Goal: Task Accomplishment & Management: Manage account settings

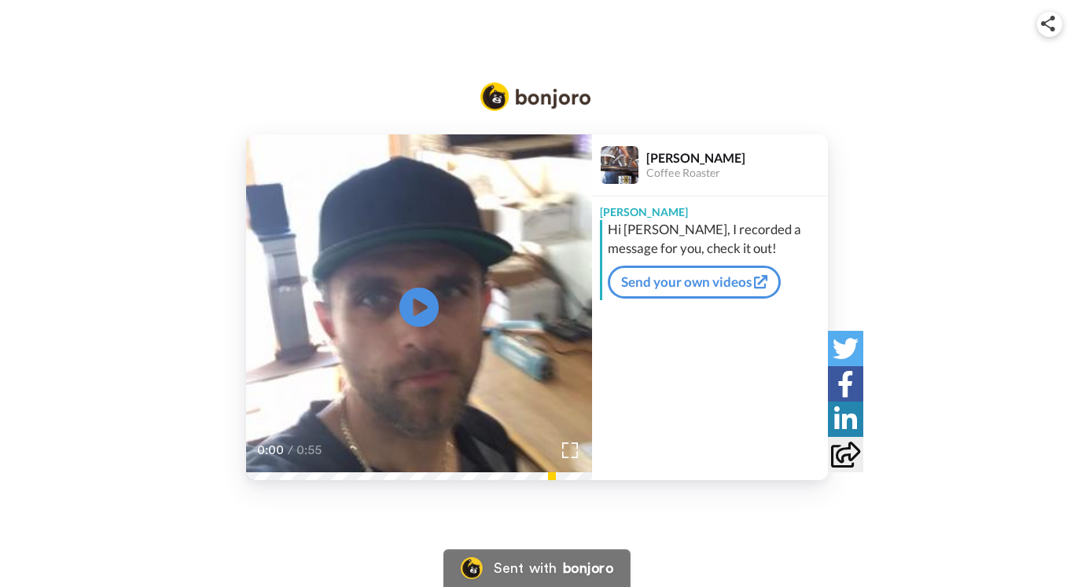
click at [428, 302] on icon at bounding box center [419, 307] width 39 height 39
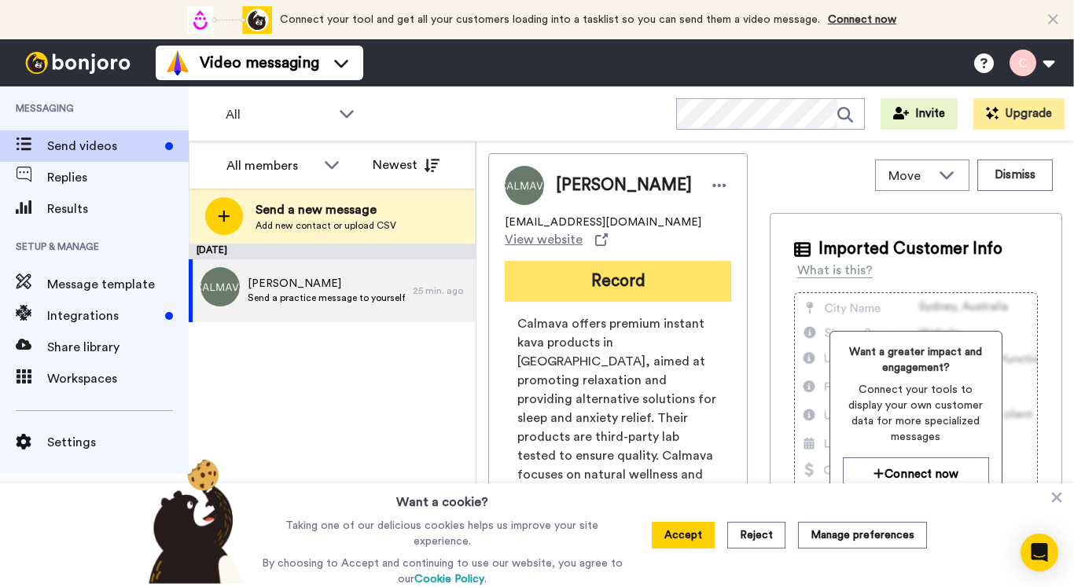
click at [564, 267] on button "Record" at bounding box center [618, 281] width 227 height 41
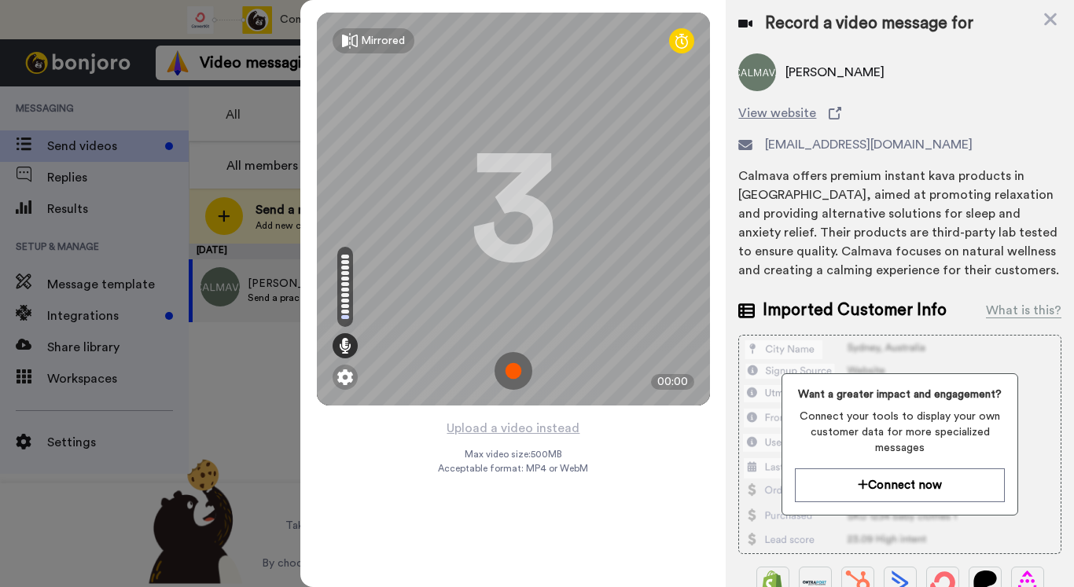
click at [514, 374] on img at bounding box center [514, 371] width 38 height 38
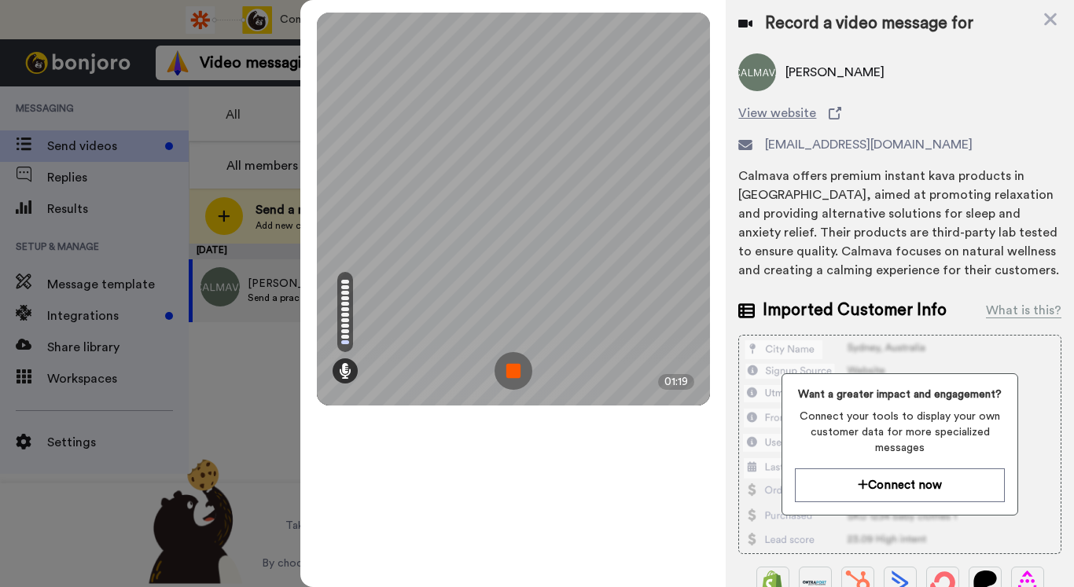
click at [521, 363] on img at bounding box center [514, 371] width 38 height 38
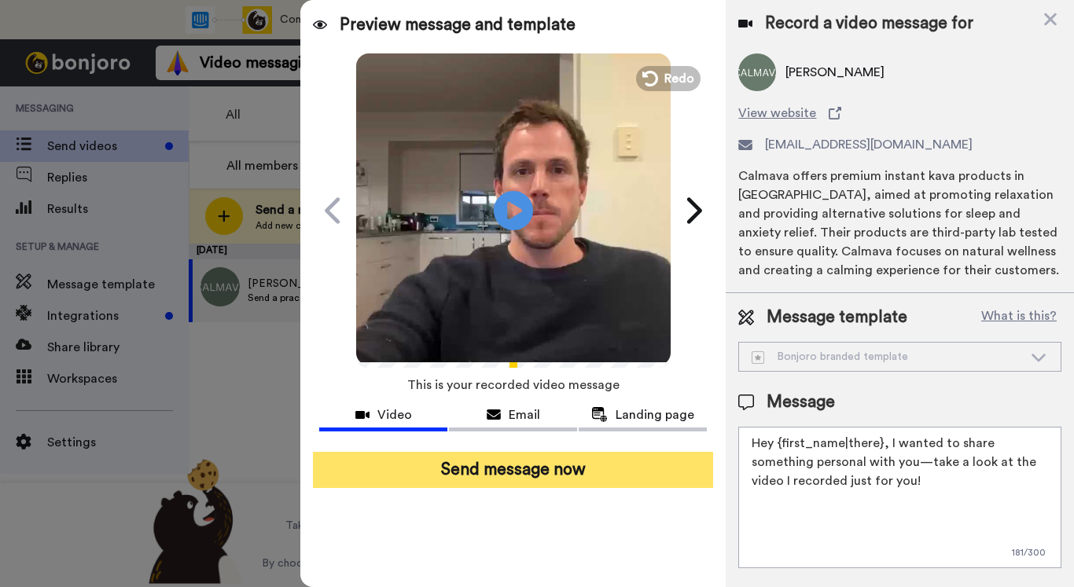
click at [503, 470] on button "Send message now" at bounding box center [513, 470] width 400 height 36
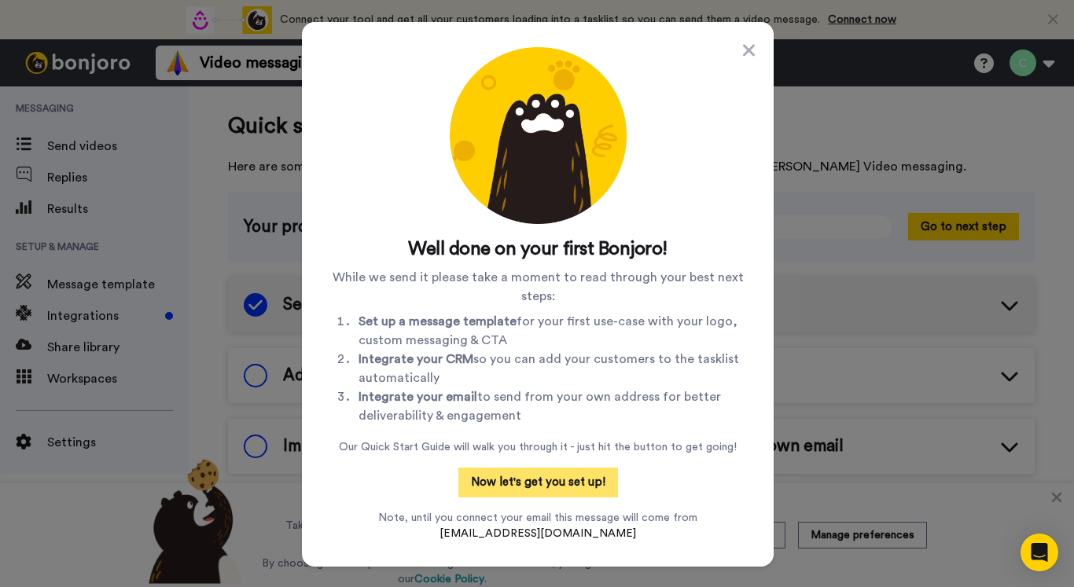
click at [573, 476] on button "Now let's get you set up!" at bounding box center [539, 483] width 160 height 30
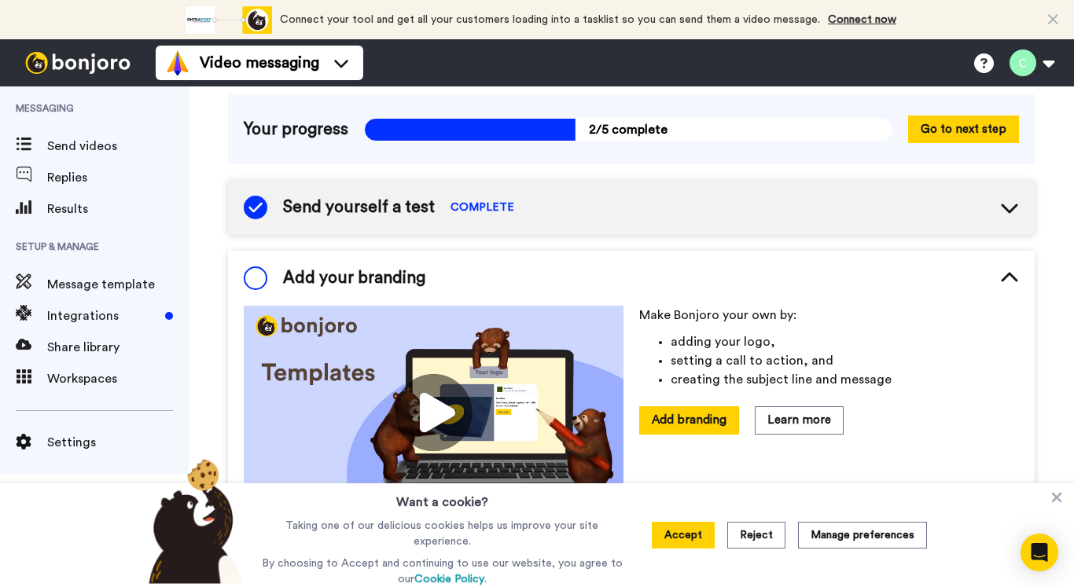
scroll to position [99, 0]
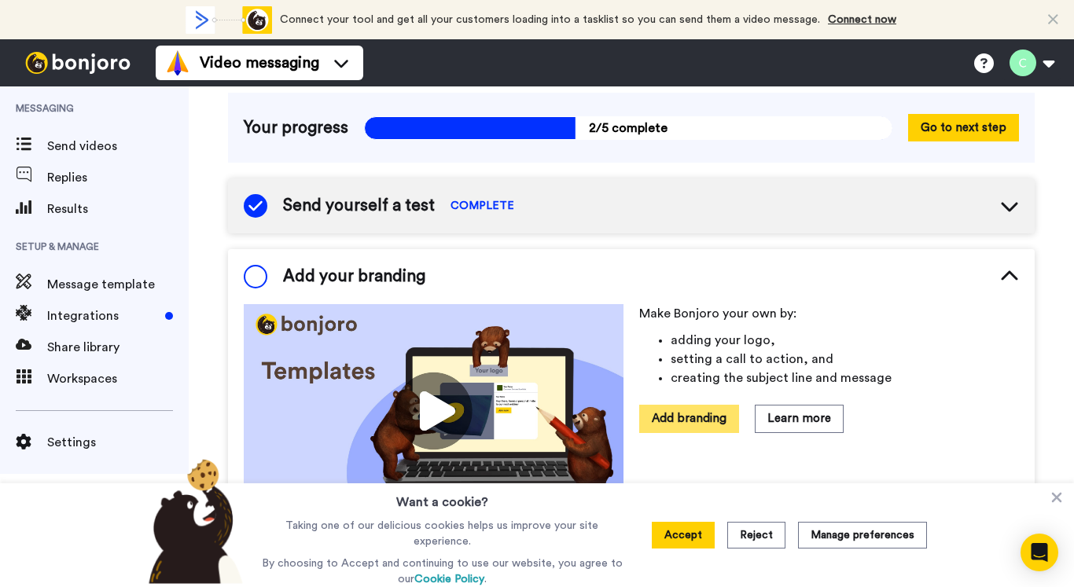
click at [723, 418] on button "Add branding" at bounding box center [689, 419] width 100 height 28
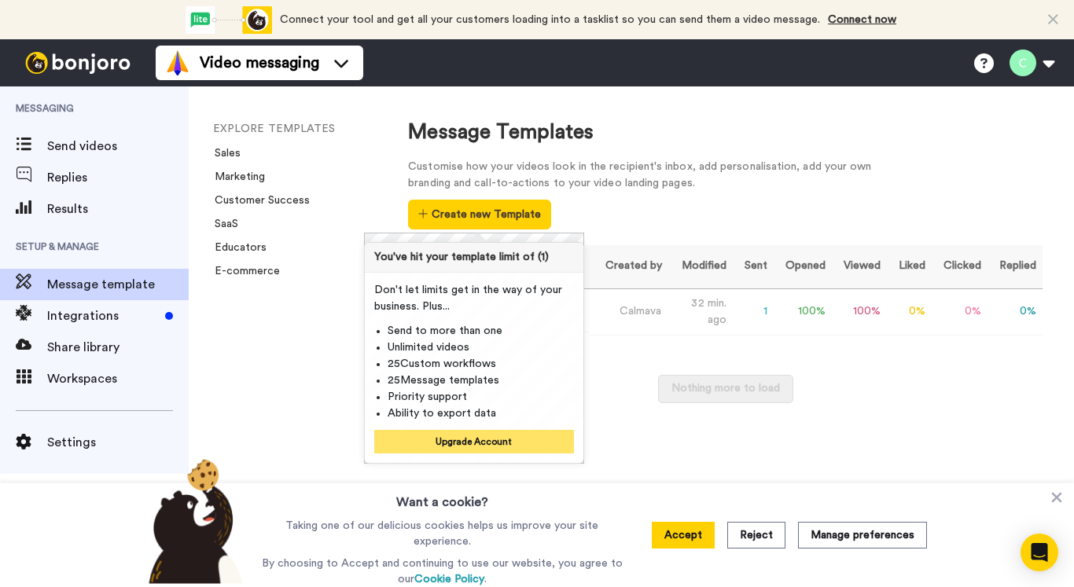
click at [499, 436] on button "Upgrade Account" at bounding box center [474, 442] width 200 height 24
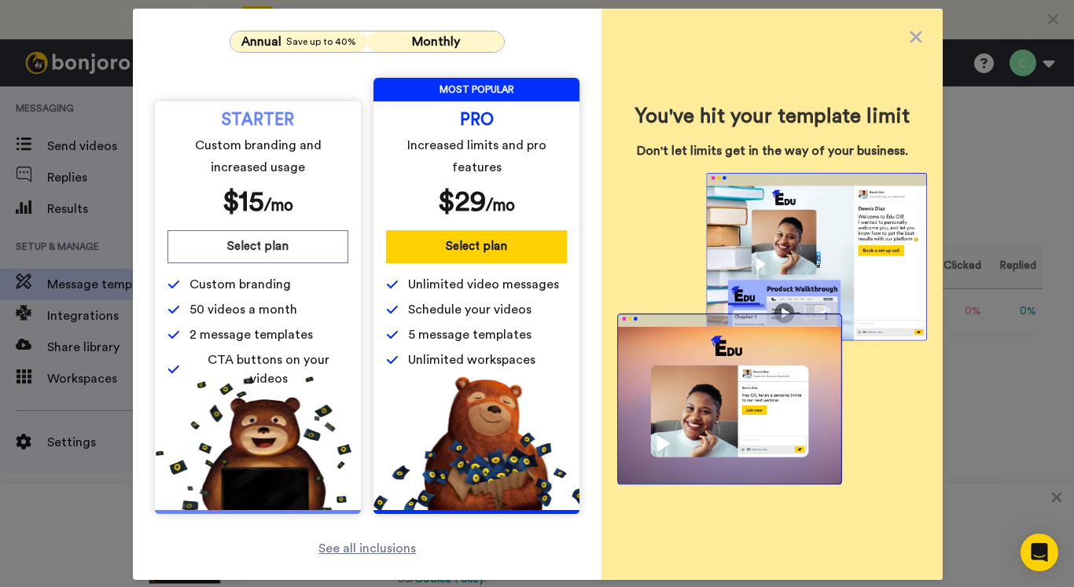
click at [445, 39] on span "Monthly" at bounding box center [436, 41] width 48 height 13
click at [915, 37] on icon at bounding box center [916, 37] width 12 height 12
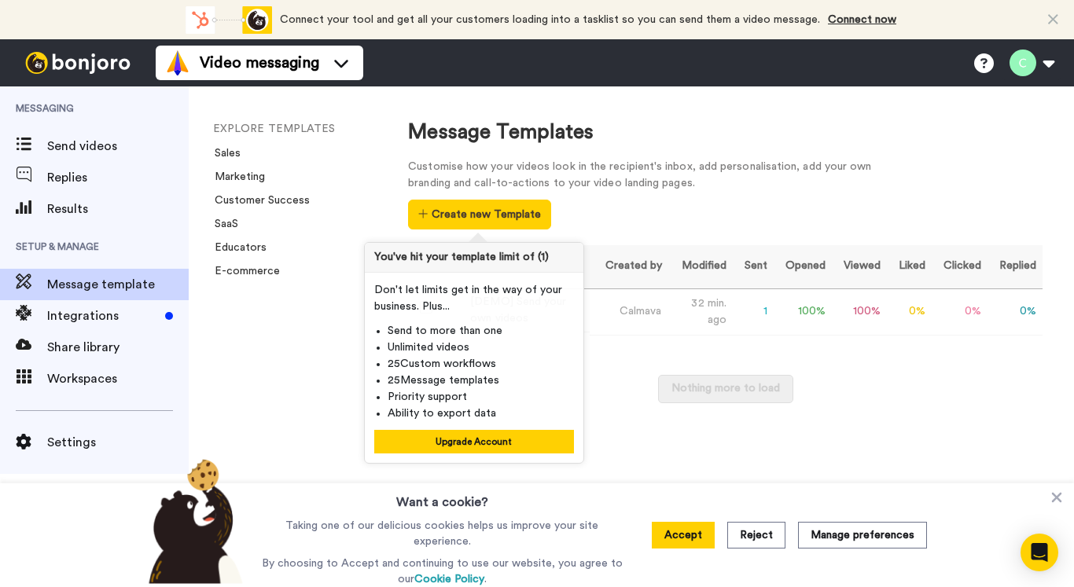
click at [333, 336] on div "EXPLORE TEMPLATES Sales Marketing Customer Success SaaS Educators E-commerce" at bounding box center [283, 337] width 188 height 501
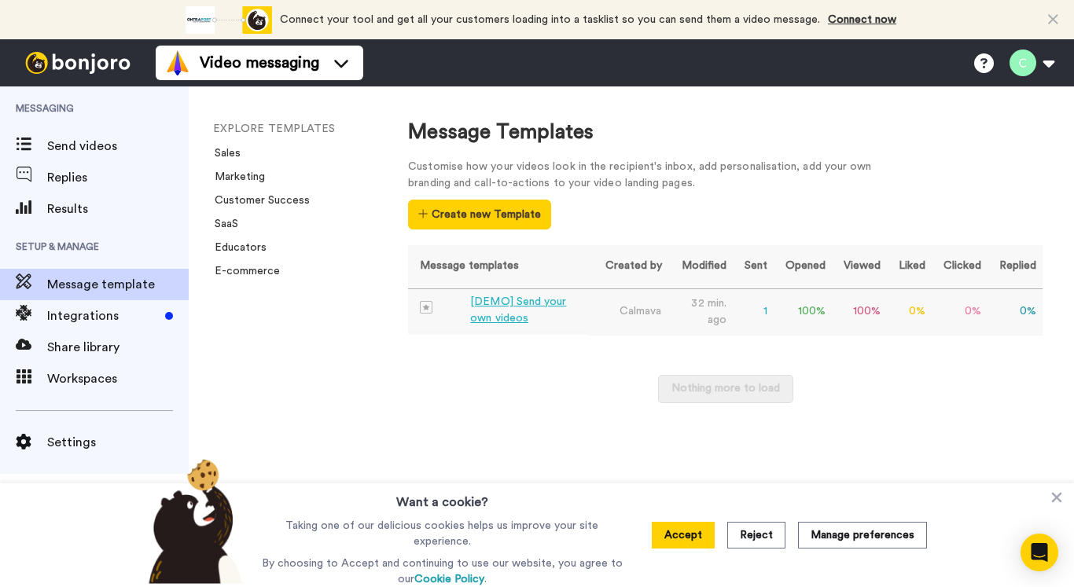
click at [509, 306] on div "[DEMO] Send your own videos" at bounding box center [526, 310] width 112 height 33
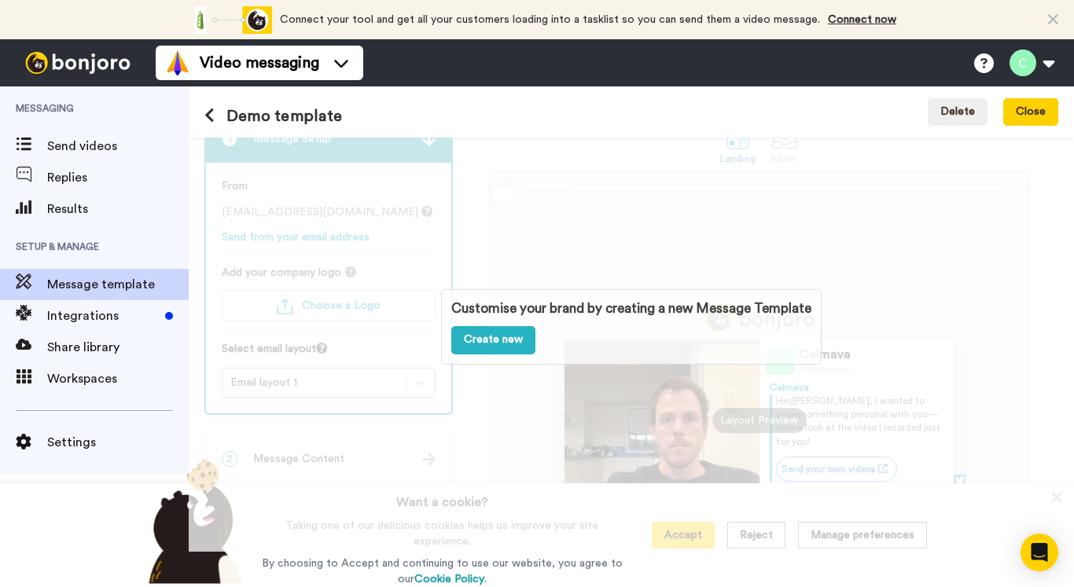
scroll to position [58, 0]
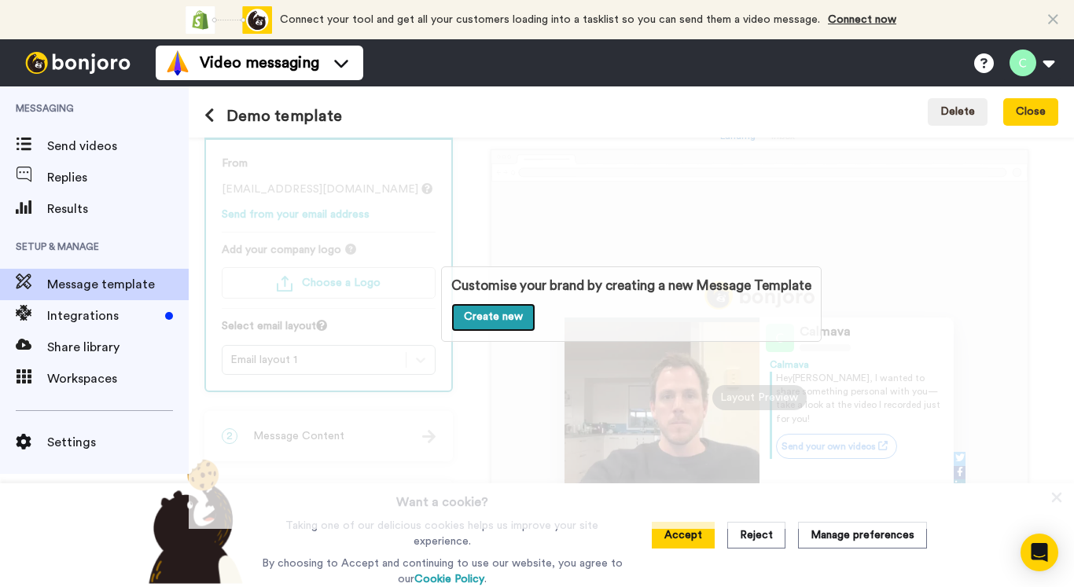
click at [506, 314] on link "Create new" at bounding box center [493, 318] width 84 height 28
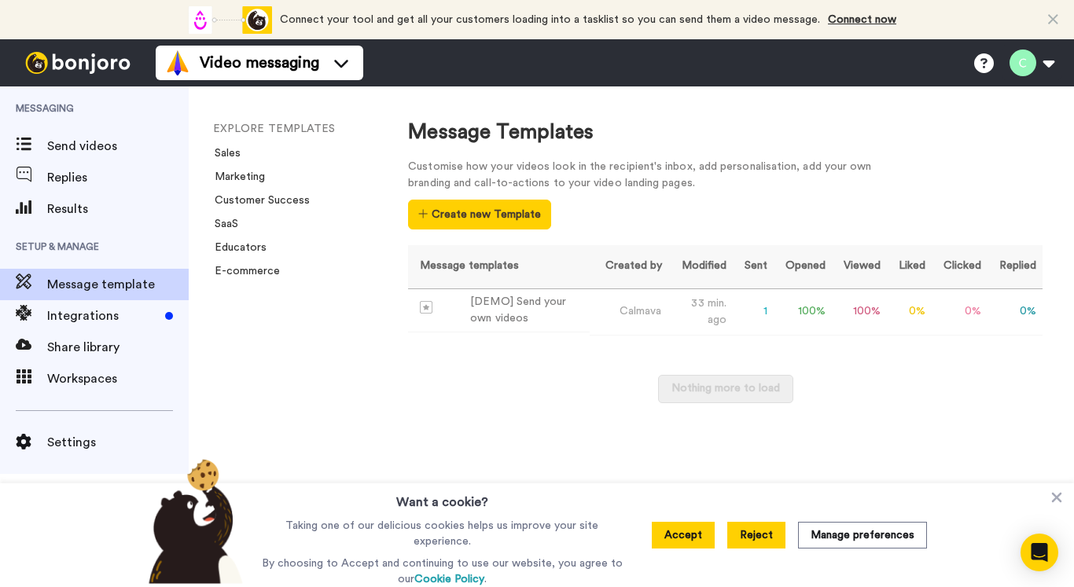
click at [769, 532] on button "Reject" at bounding box center [756, 535] width 58 height 27
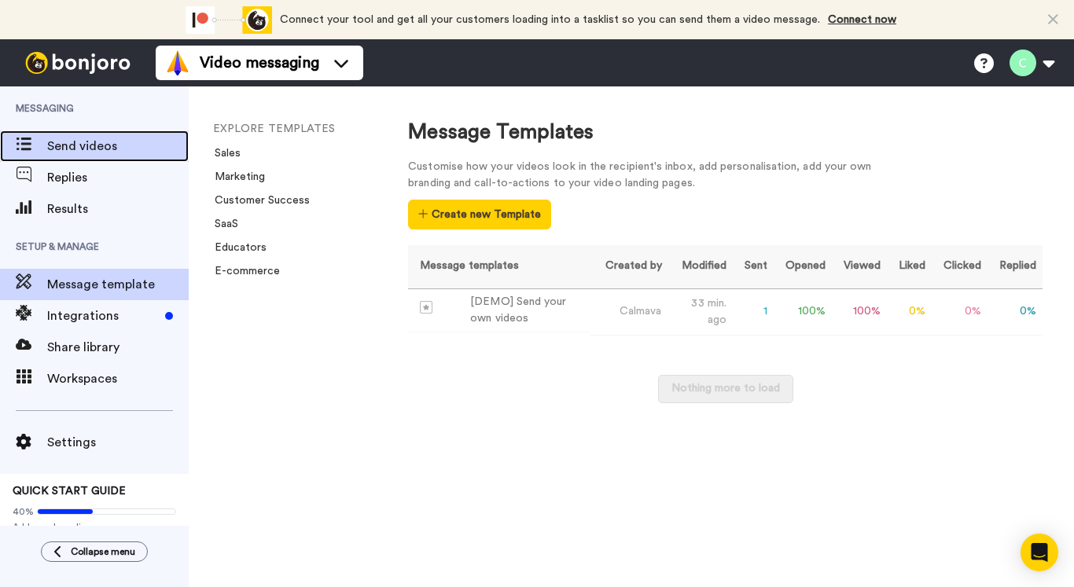
click at [81, 149] on span "Send videos" at bounding box center [118, 146] width 142 height 19
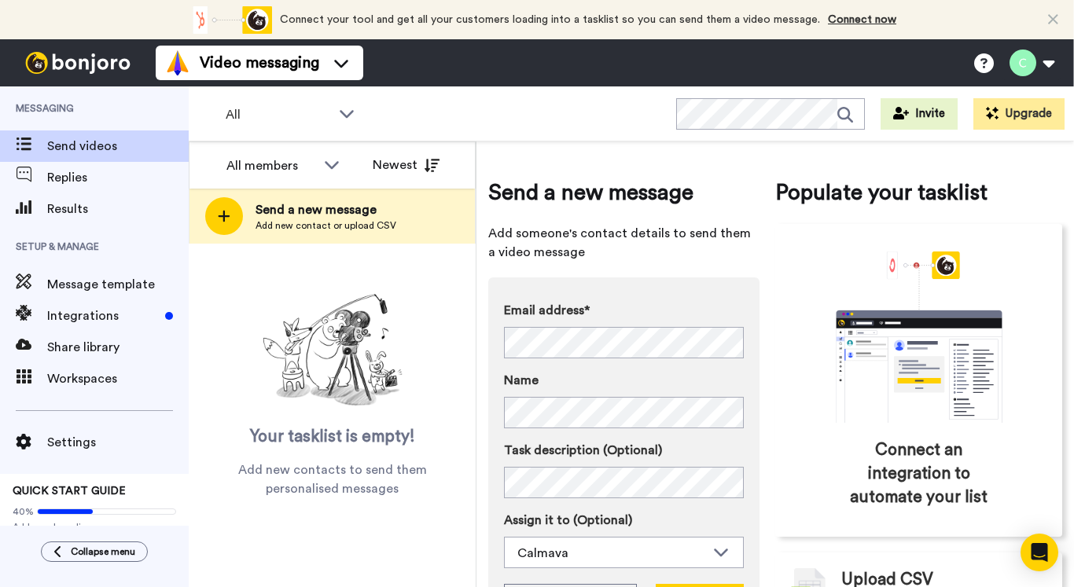
scroll to position [17, 0]
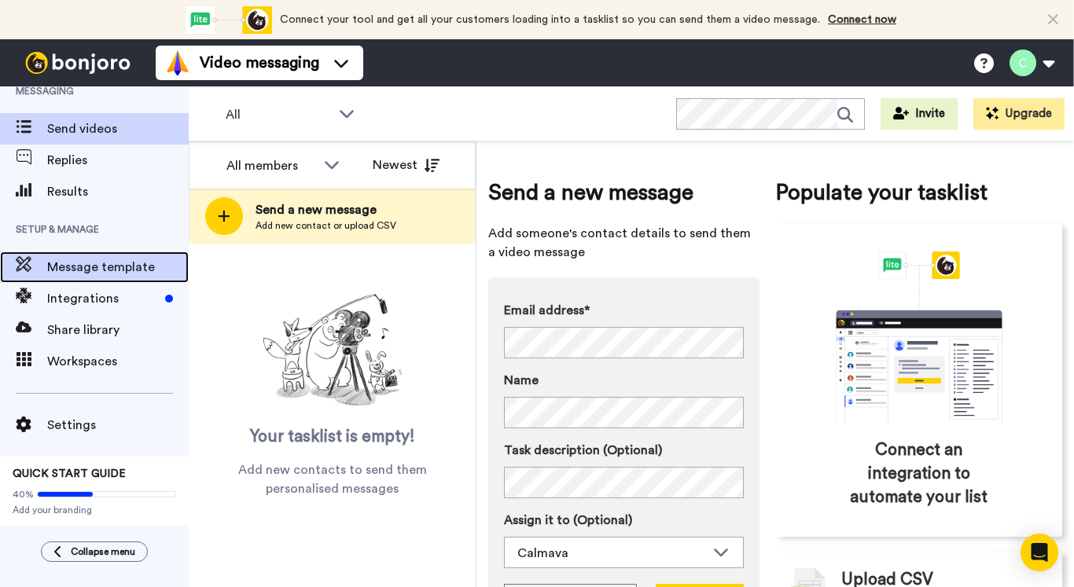
click at [116, 277] on div "Message template" at bounding box center [94, 267] width 189 height 31
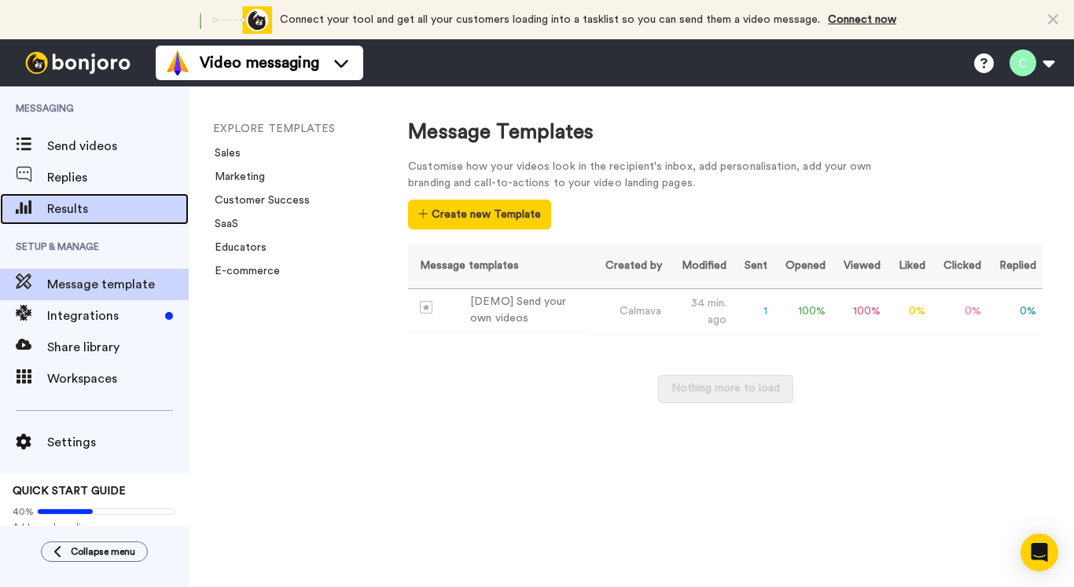
click at [125, 206] on span "Results" at bounding box center [118, 209] width 142 height 19
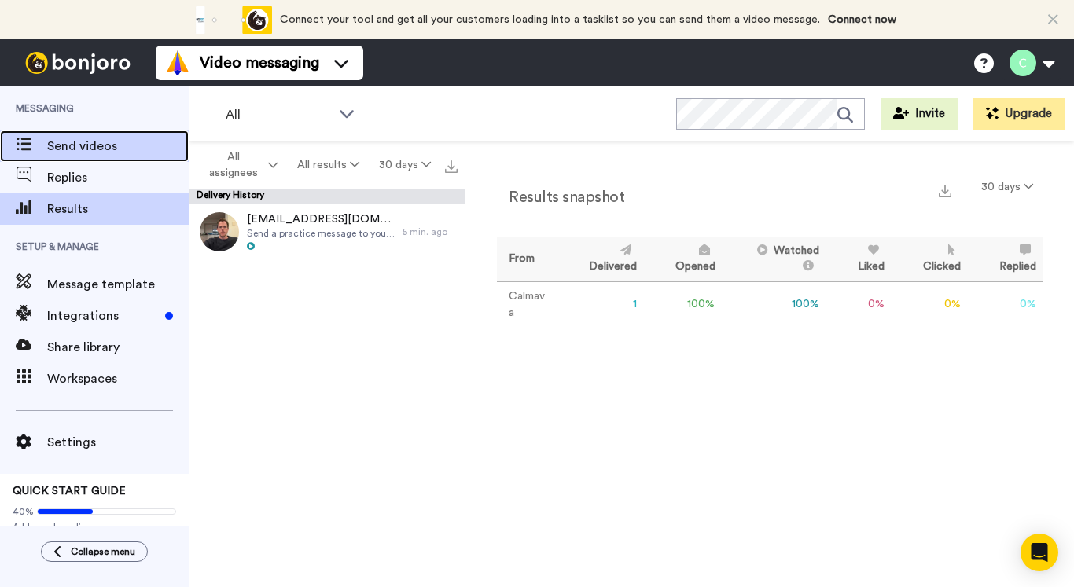
click at [122, 153] on span "Send videos" at bounding box center [118, 146] width 142 height 19
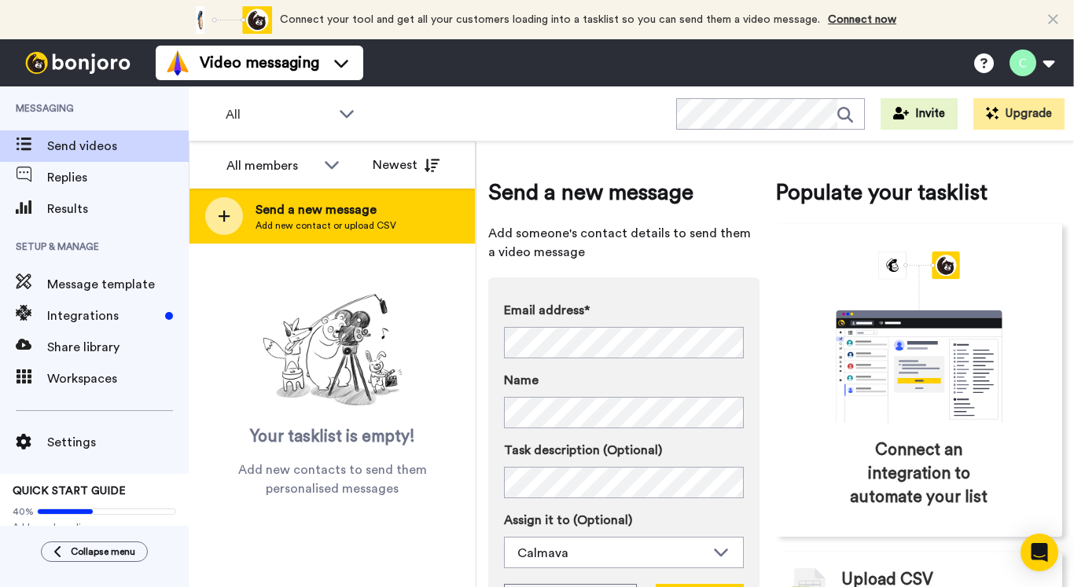
click at [302, 204] on span "Send a new message" at bounding box center [326, 210] width 141 height 19
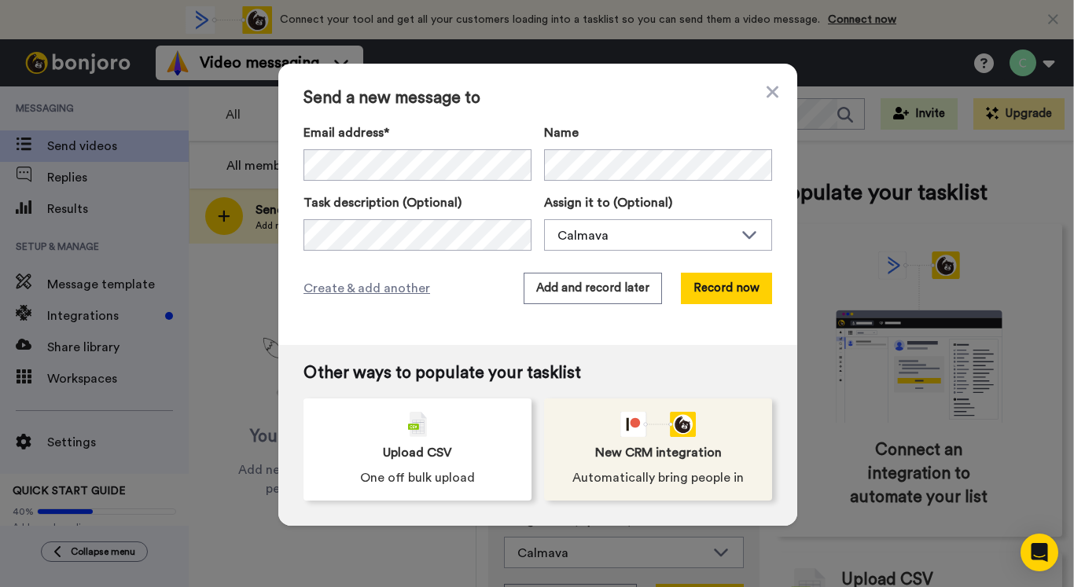
click at [670, 425] on icon "animation" at bounding box center [670, 423] width 3 height 3
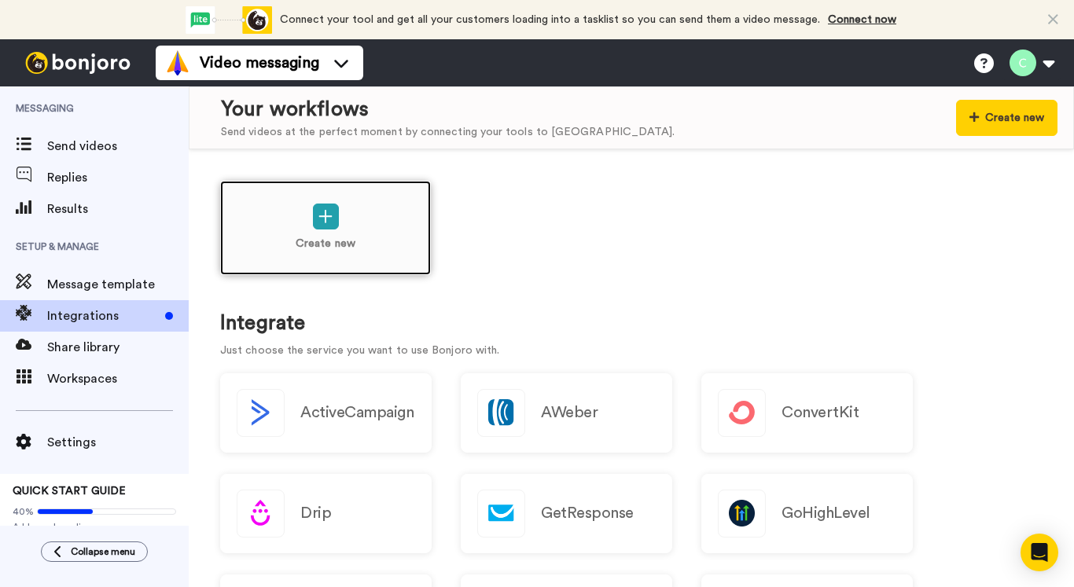
click at [356, 219] on div "Create new" at bounding box center [325, 228] width 211 height 94
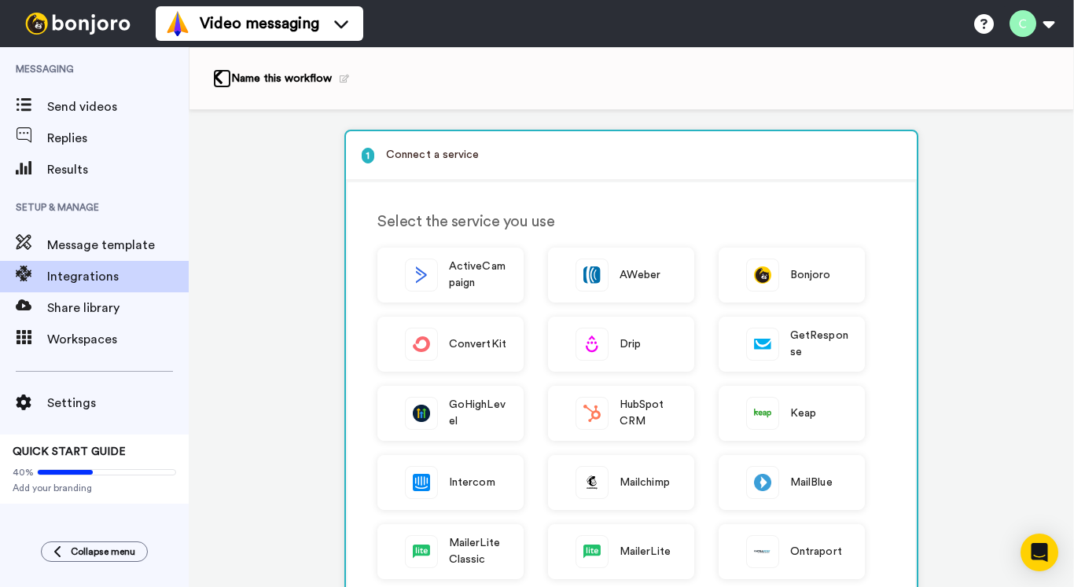
click at [221, 77] on icon at bounding box center [218, 77] width 10 height 17
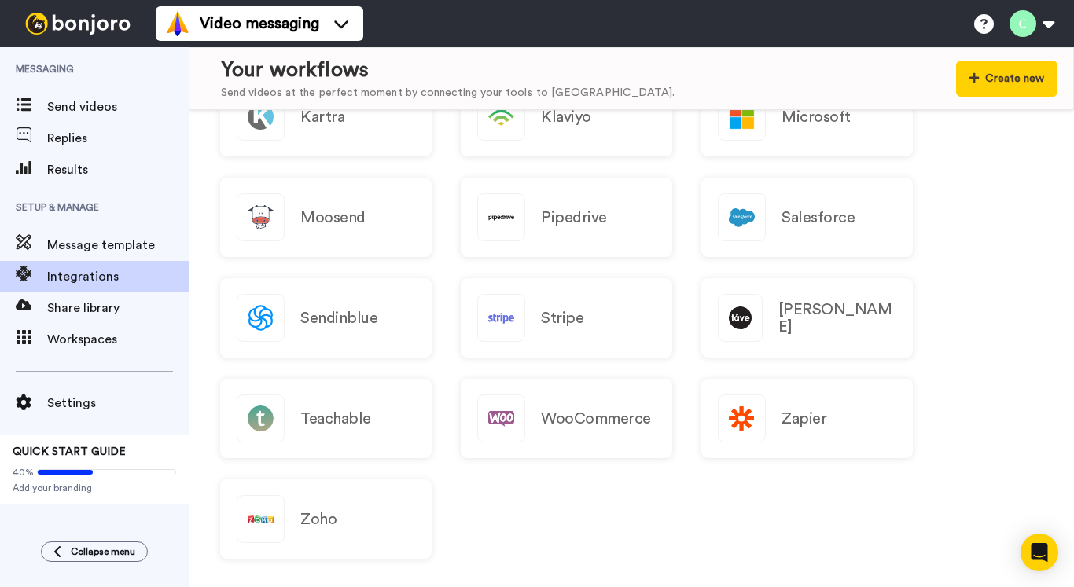
scroll to position [1529, 0]
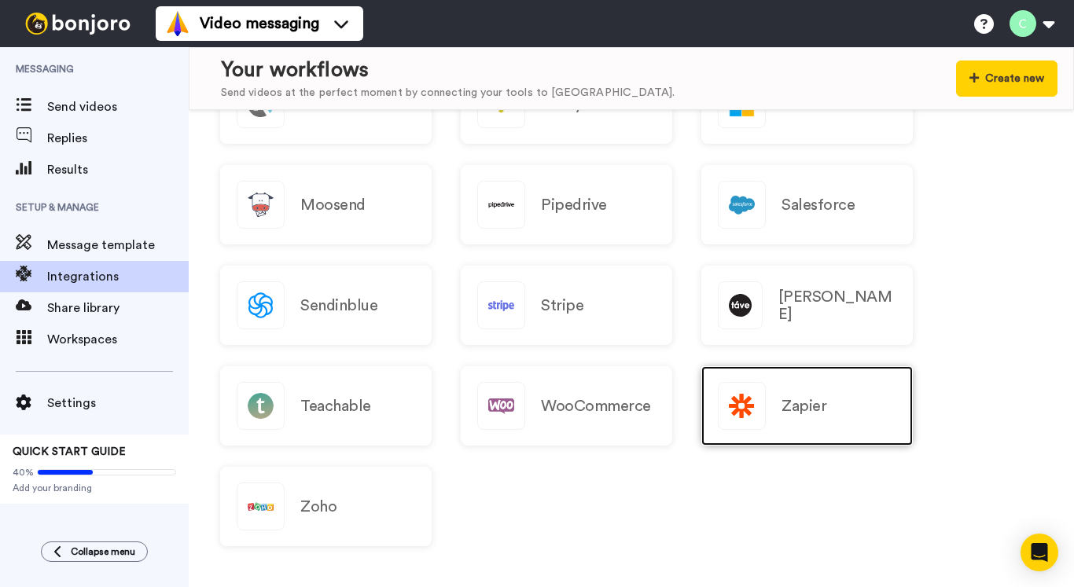
click at [824, 418] on div "Zapier" at bounding box center [808, 405] width 212 height 79
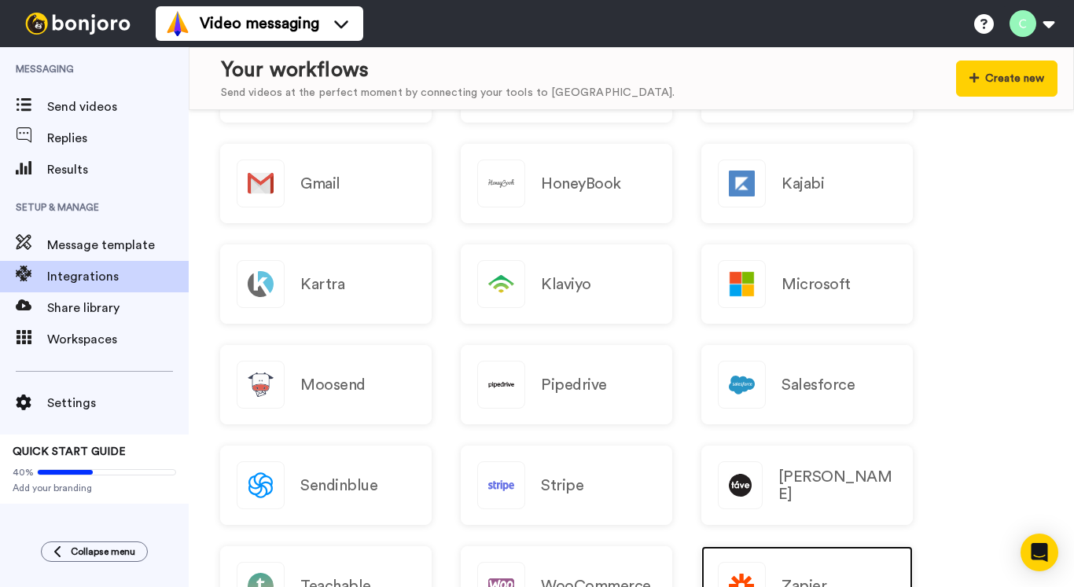
scroll to position [1271, 0]
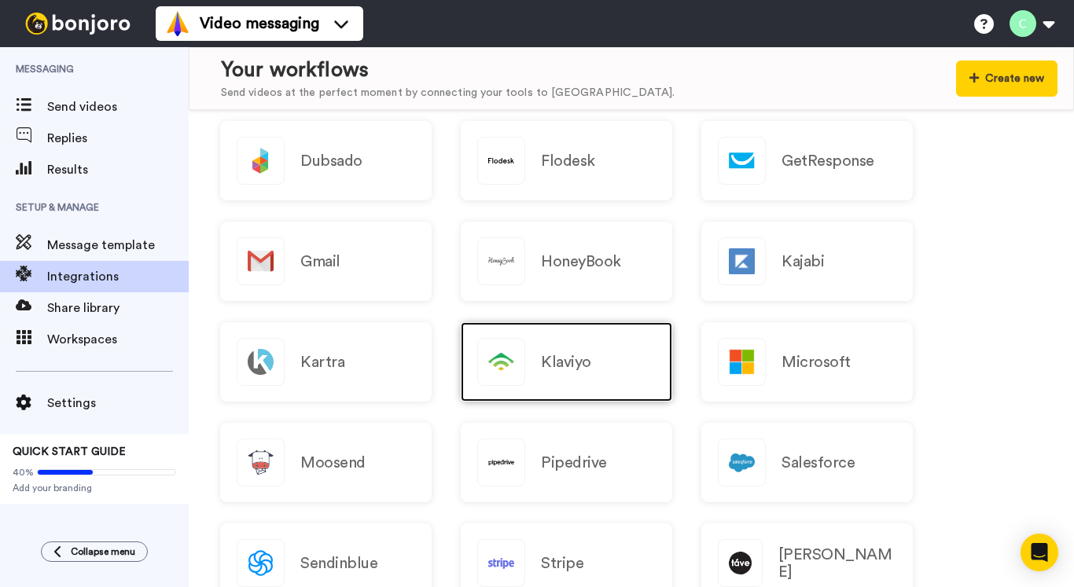
click at [580, 359] on h2 "Klaviyo" at bounding box center [566, 362] width 50 height 17
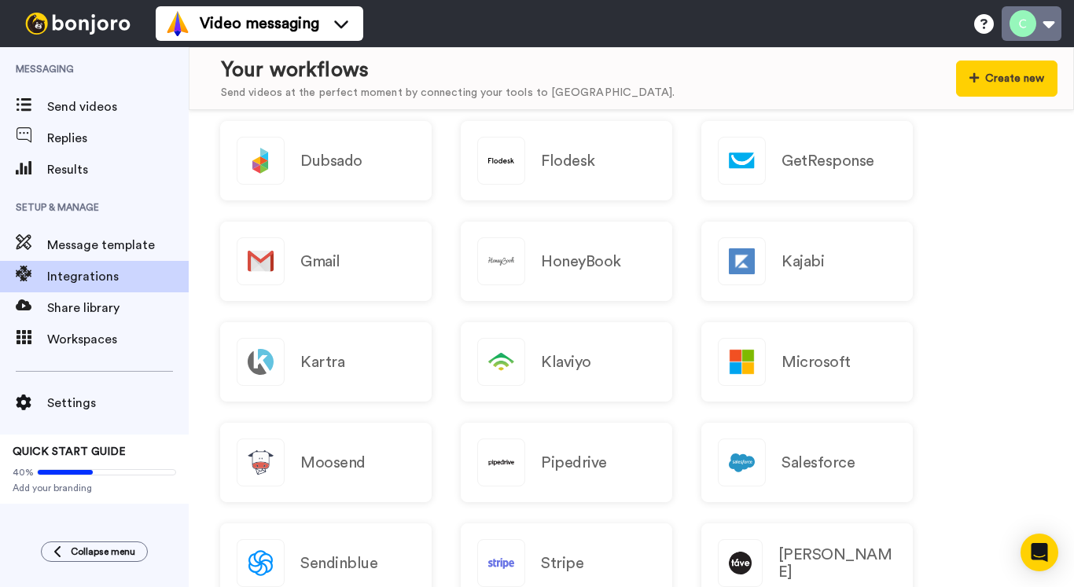
click at [1043, 21] on button at bounding box center [1032, 23] width 60 height 35
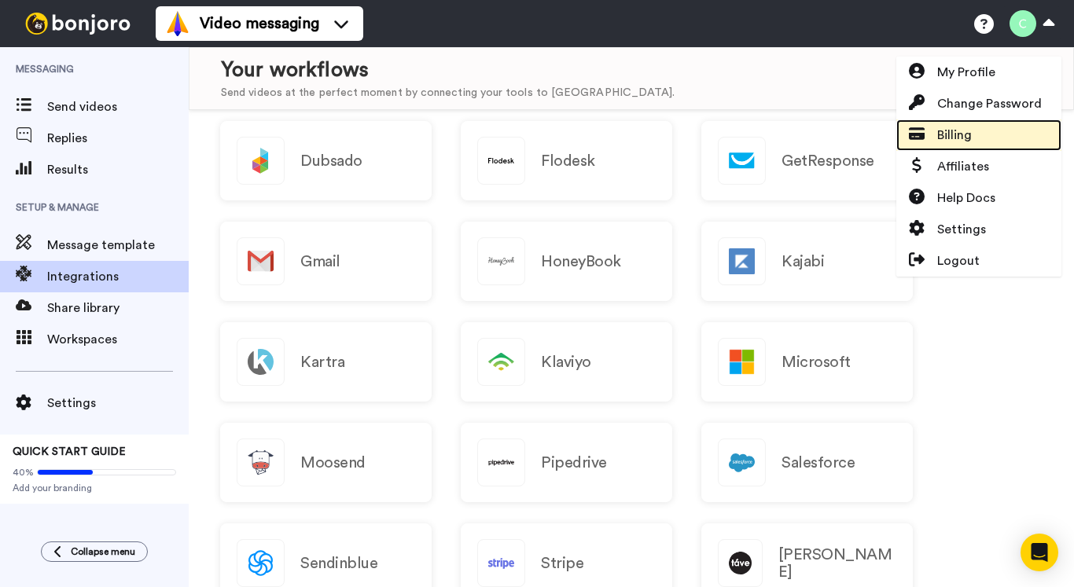
click at [954, 131] on span "Billing" at bounding box center [954, 135] width 35 height 19
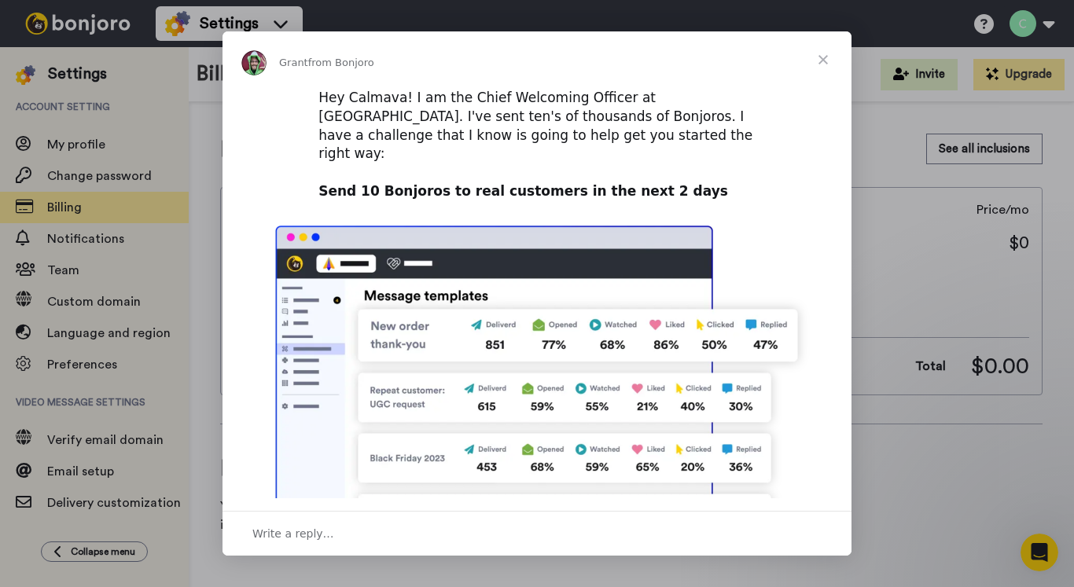
click at [825, 55] on span "Close" at bounding box center [823, 59] width 57 height 57
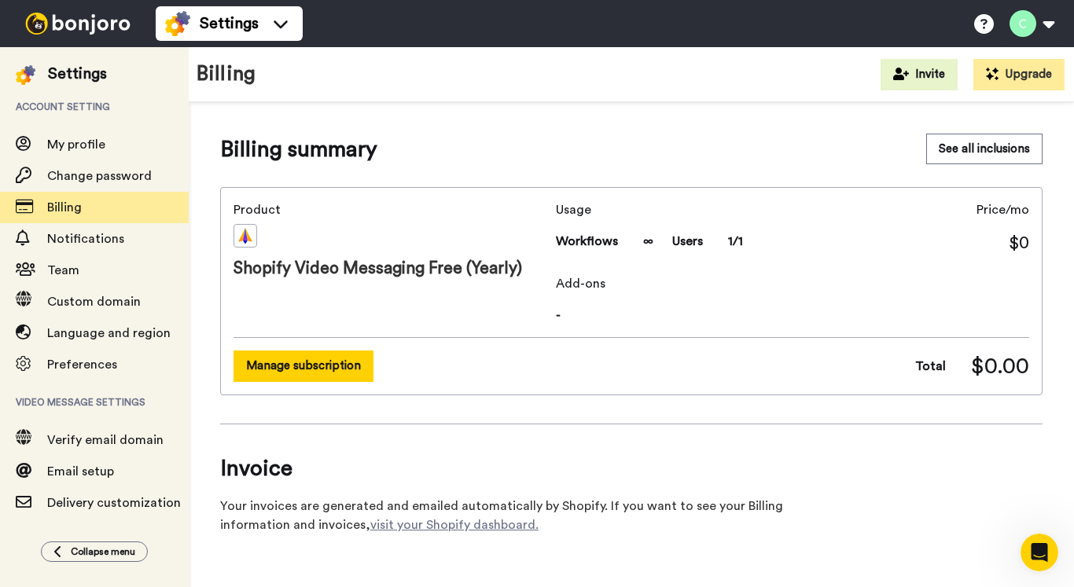
click at [267, 370] on button "Manage subscription" at bounding box center [304, 366] width 140 height 31
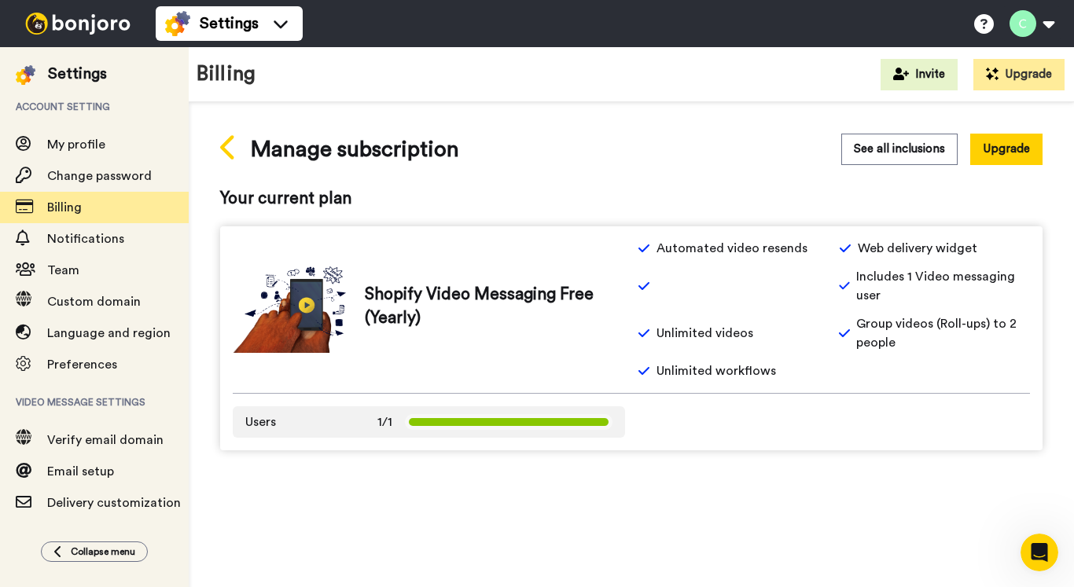
click at [223, 142] on icon at bounding box center [228, 148] width 17 height 28
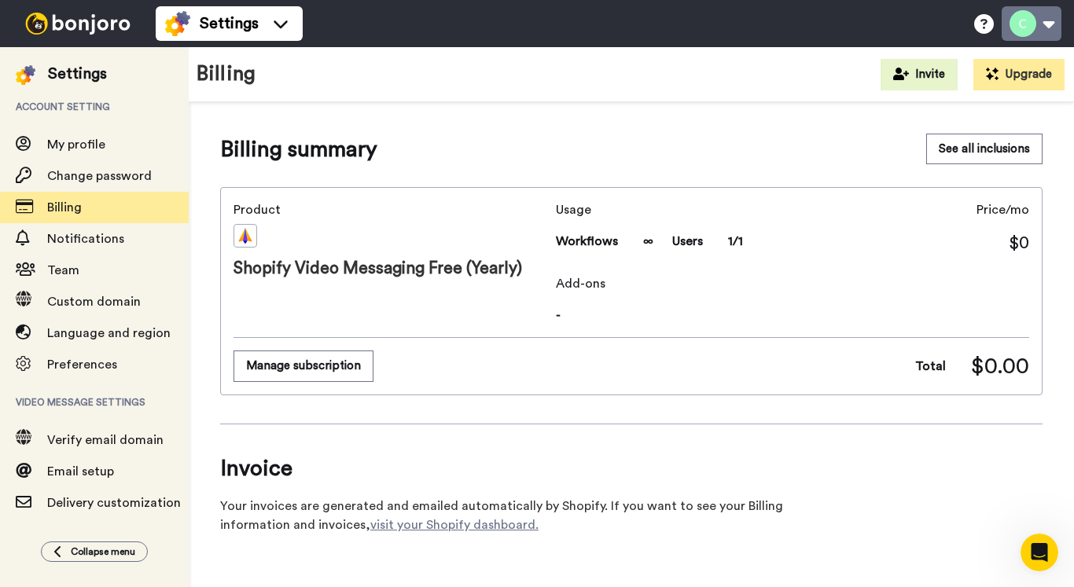
click at [1048, 33] on button at bounding box center [1032, 23] width 60 height 35
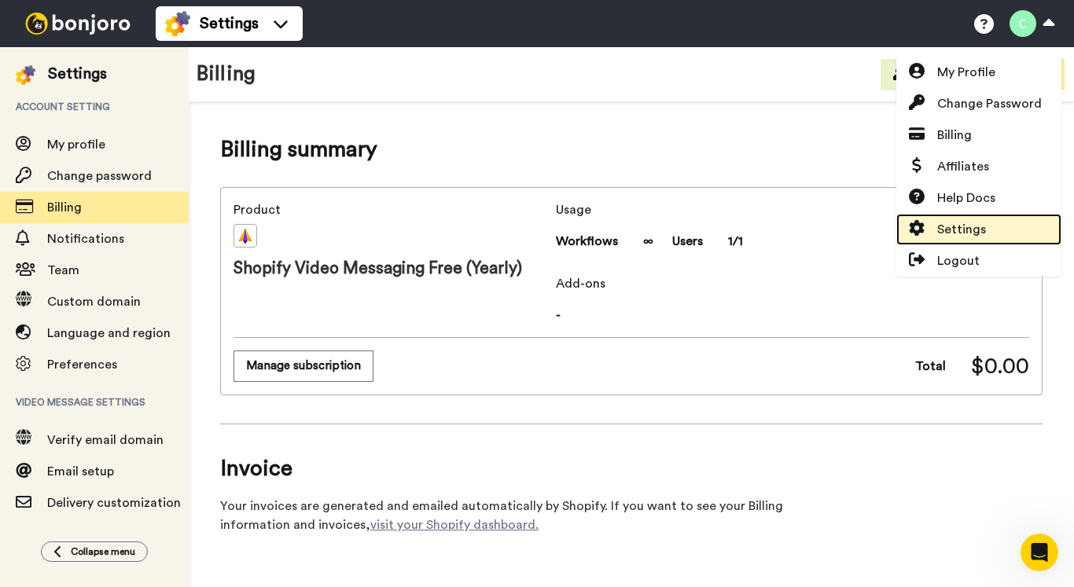
click at [963, 227] on span "Settings" at bounding box center [961, 229] width 49 height 19
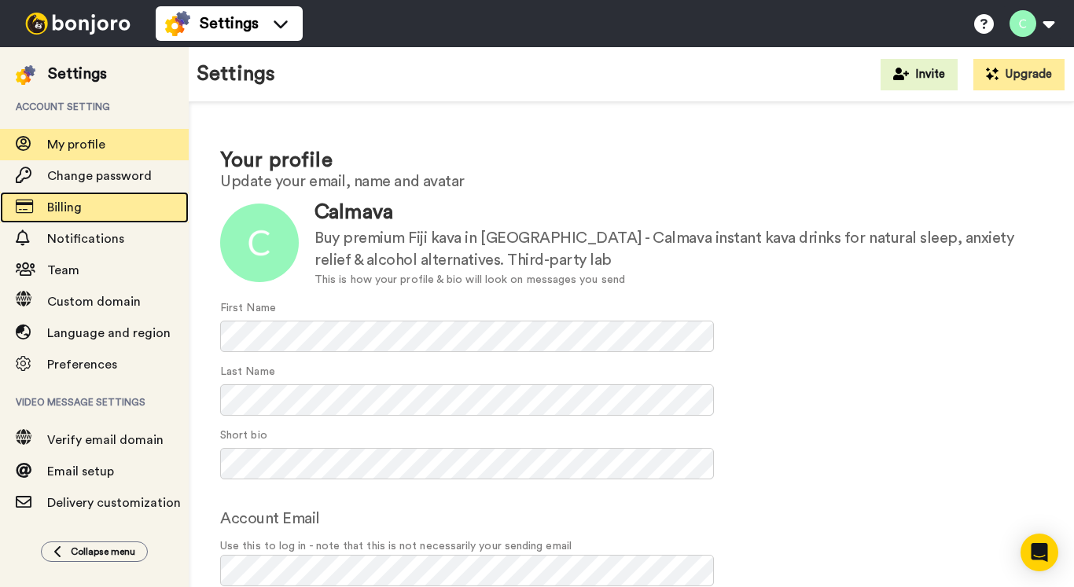
click at [87, 218] on div "Billing" at bounding box center [94, 207] width 189 height 31
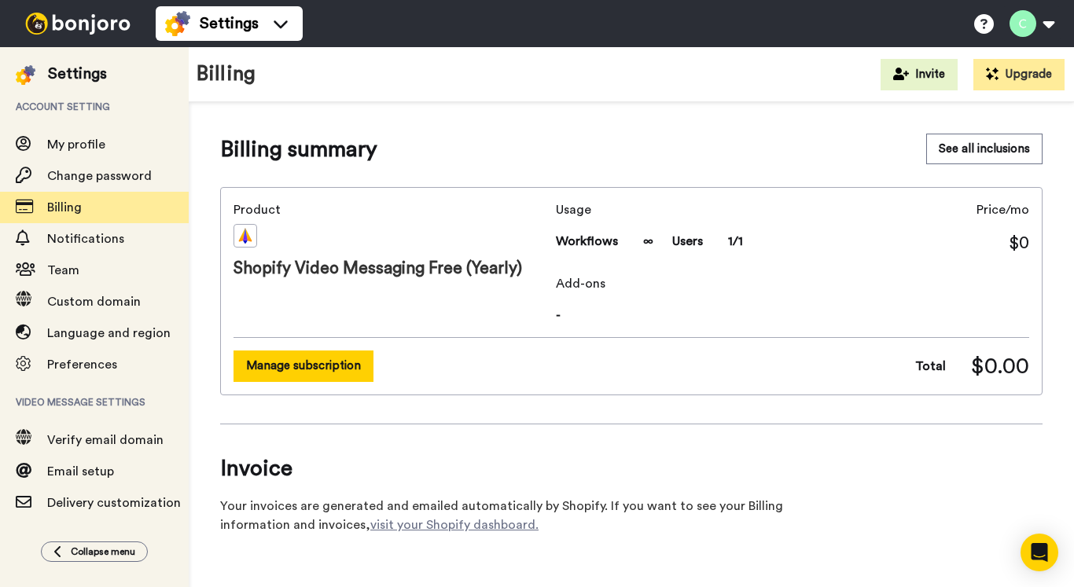
click at [341, 364] on button "Manage subscription" at bounding box center [304, 366] width 140 height 31
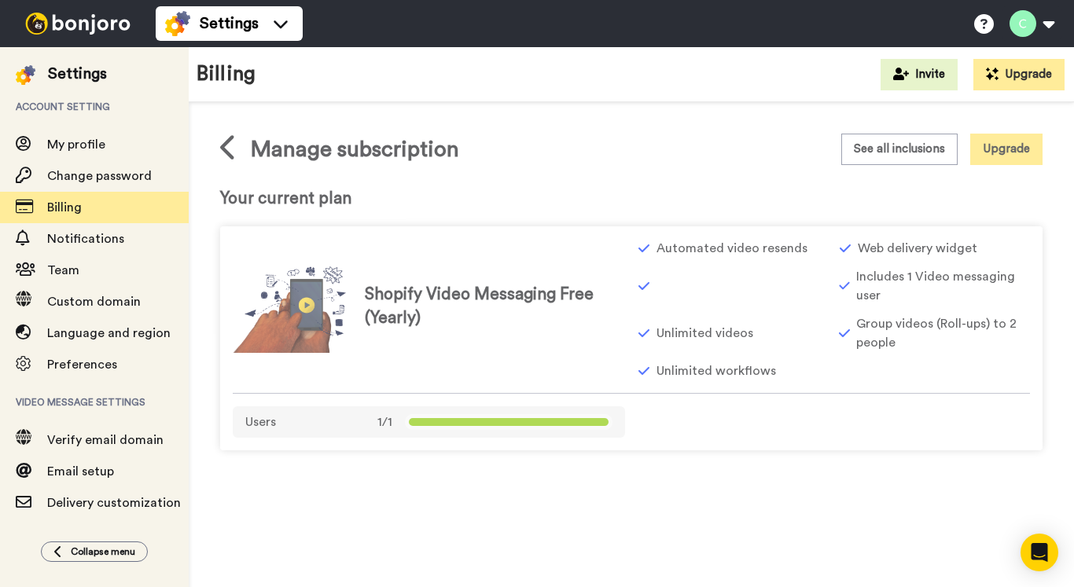
click at [998, 153] on button "Upgrade" at bounding box center [1007, 149] width 72 height 31
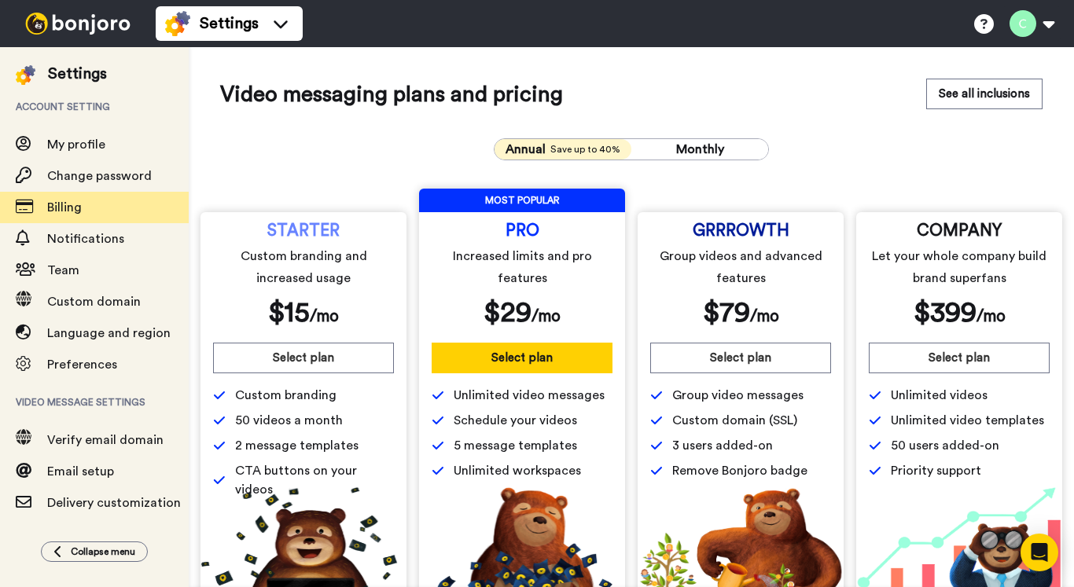
scroll to position [82, 0]
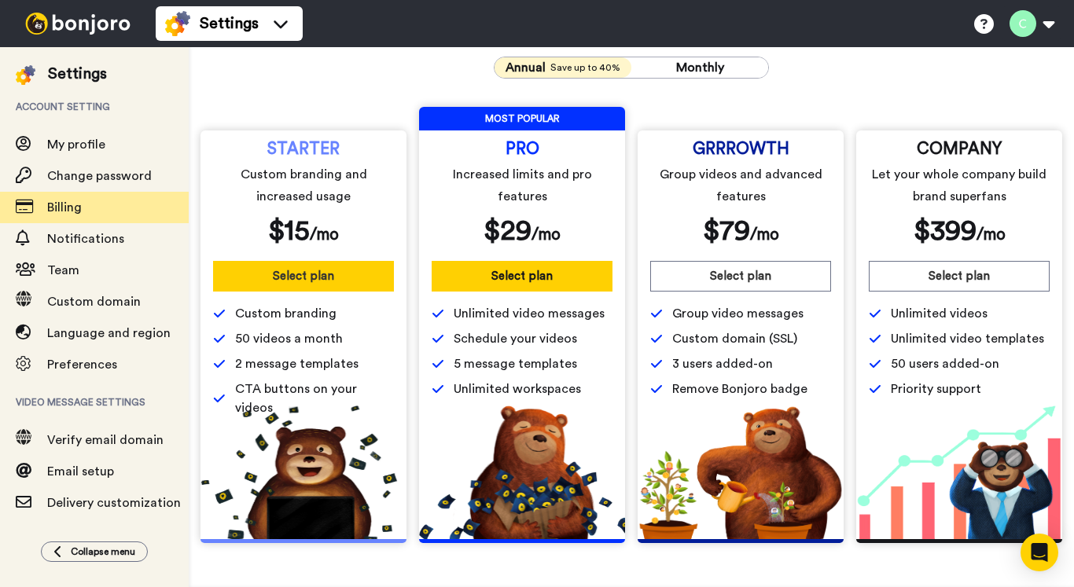
click at [249, 289] on button "Select plan" at bounding box center [303, 276] width 181 height 31
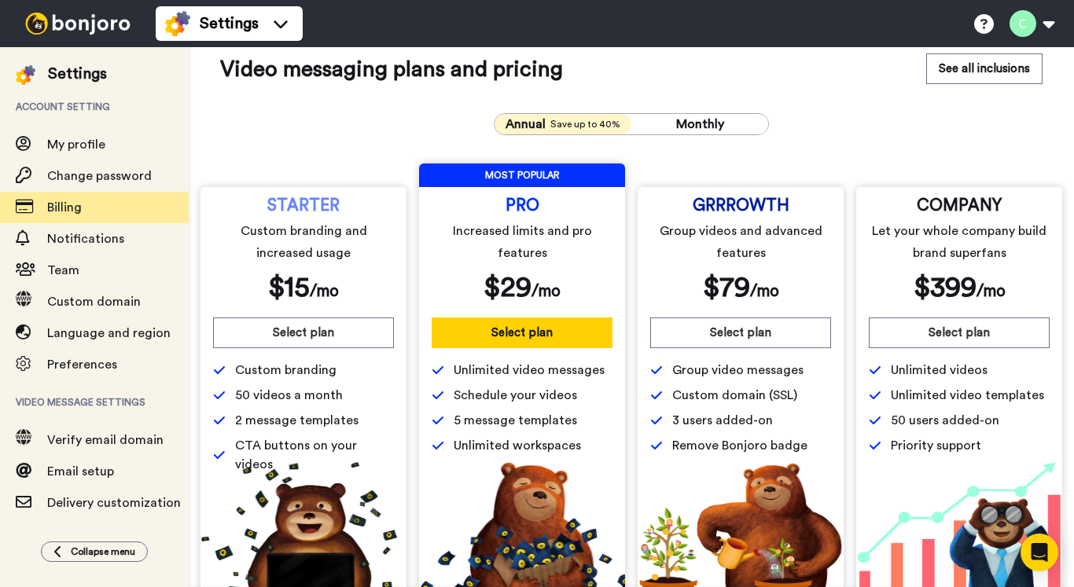
scroll to position [0, 0]
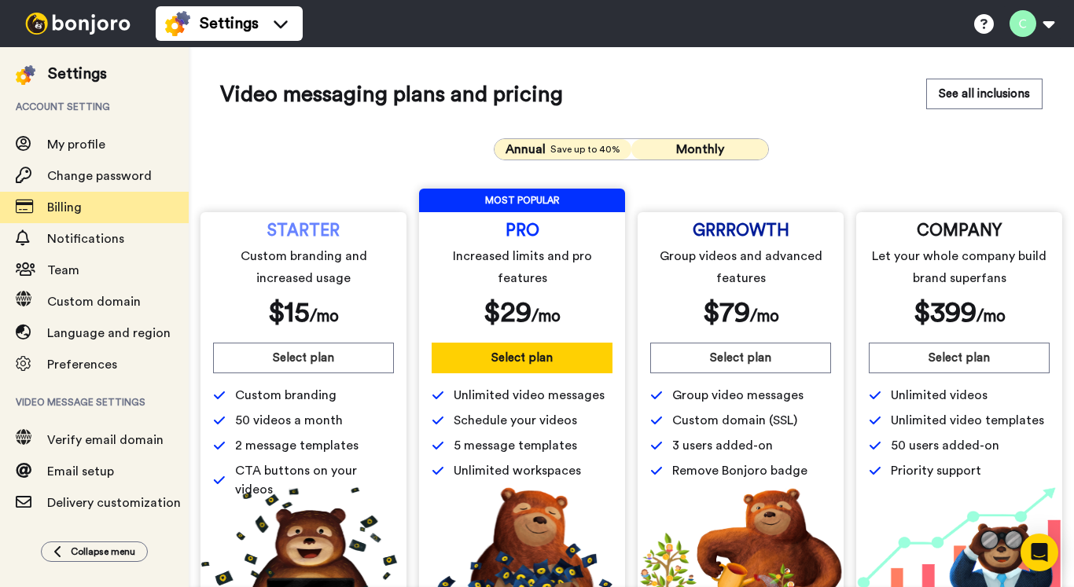
click at [731, 146] on button "Monthly" at bounding box center [700, 149] width 137 height 20
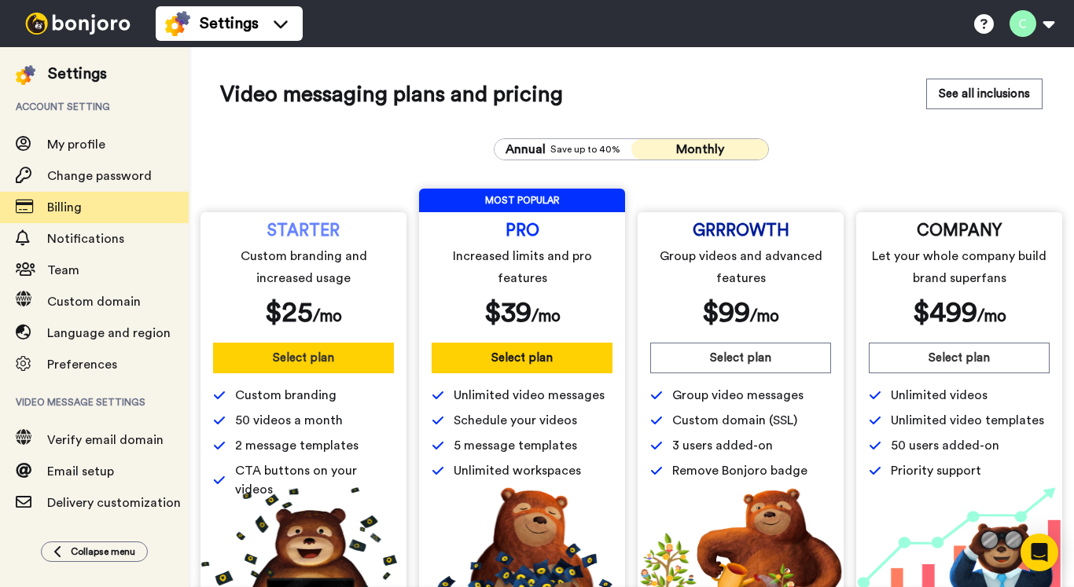
click at [304, 352] on button "Select plan" at bounding box center [303, 358] width 181 height 31
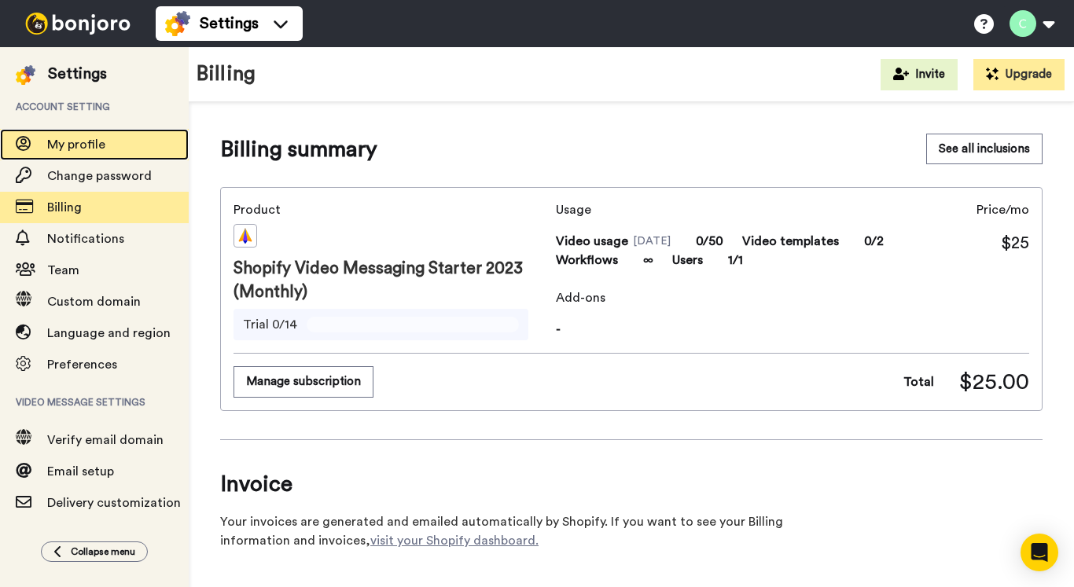
click at [101, 144] on span "My profile" at bounding box center [76, 144] width 58 height 13
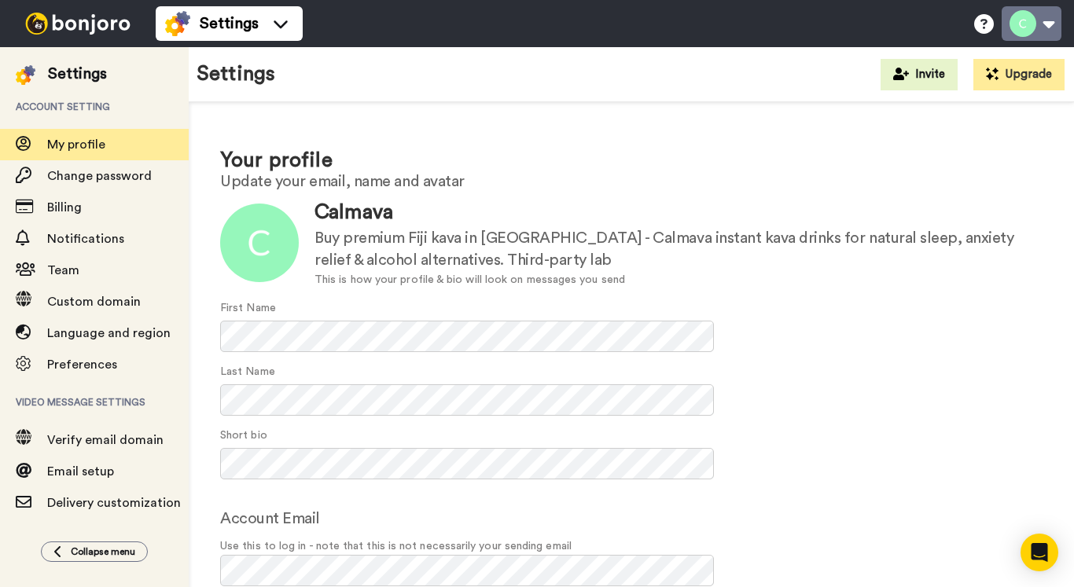
click at [1046, 25] on button at bounding box center [1032, 23] width 60 height 35
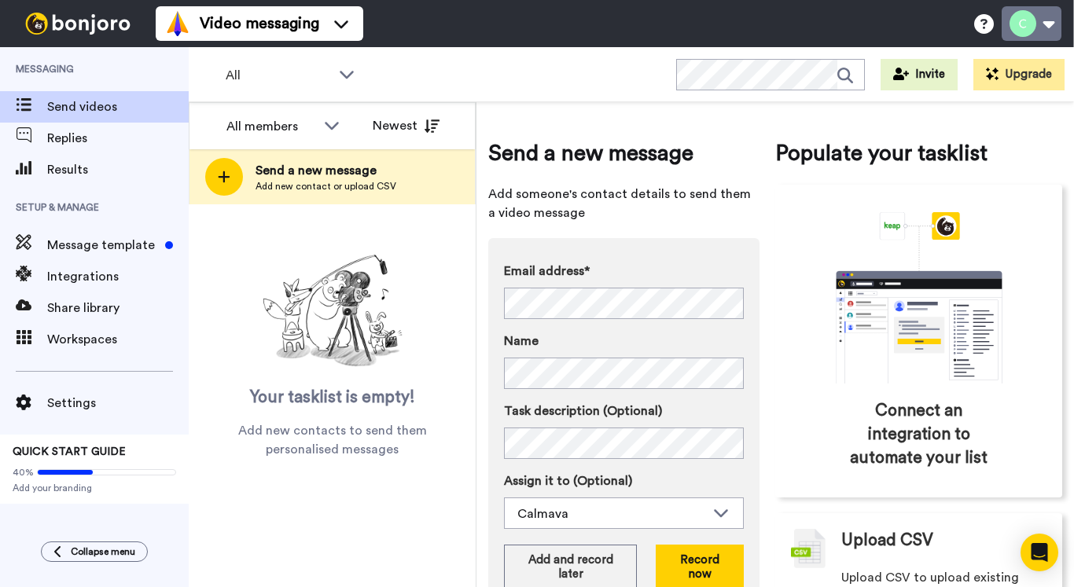
click at [1029, 29] on button at bounding box center [1032, 23] width 60 height 35
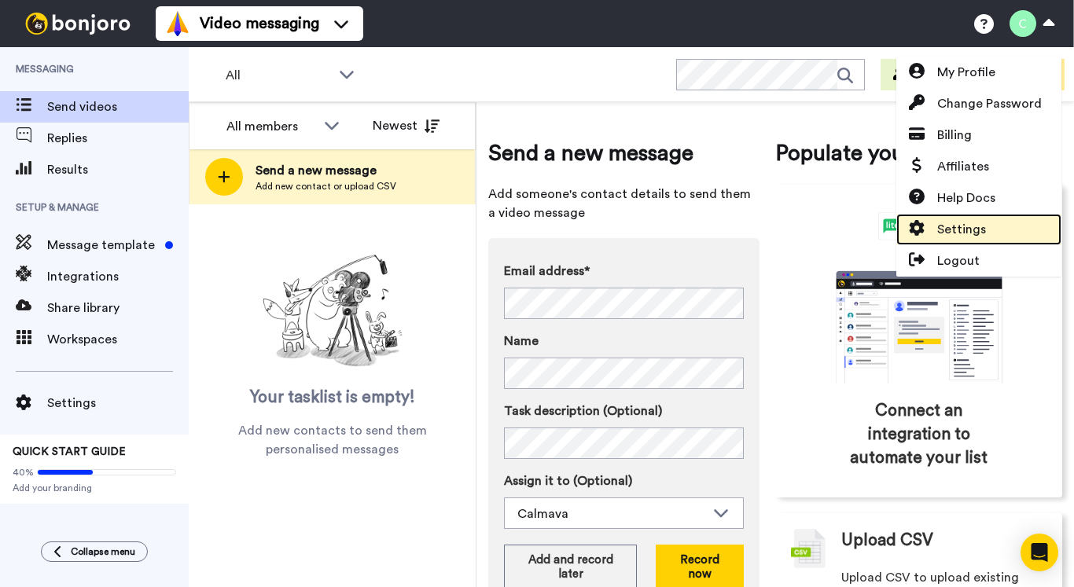
click at [978, 229] on span "Settings" at bounding box center [961, 229] width 49 height 19
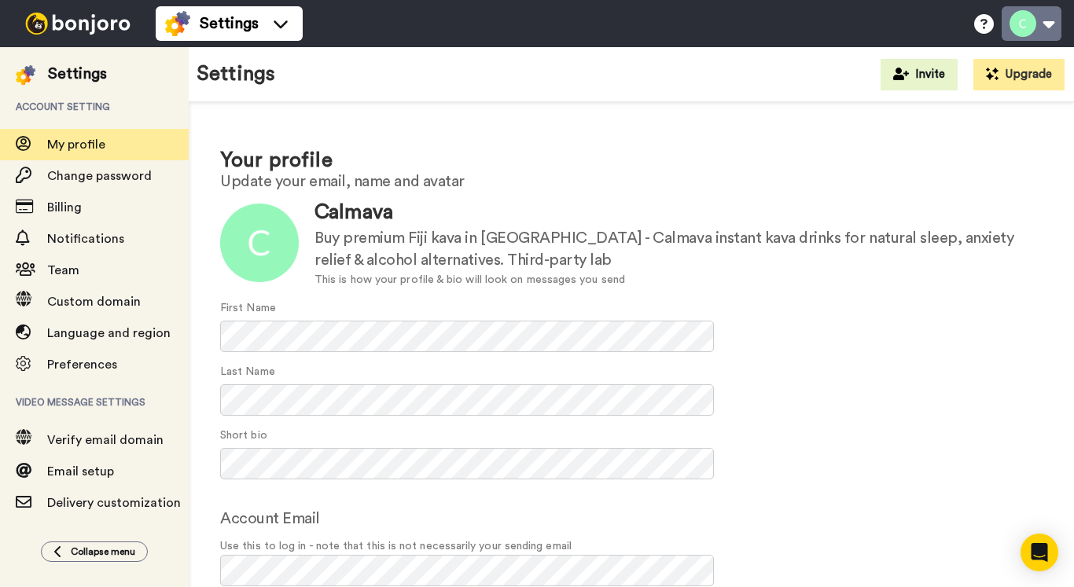
click at [1040, 22] on button at bounding box center [1032, 23] width 60 height 35
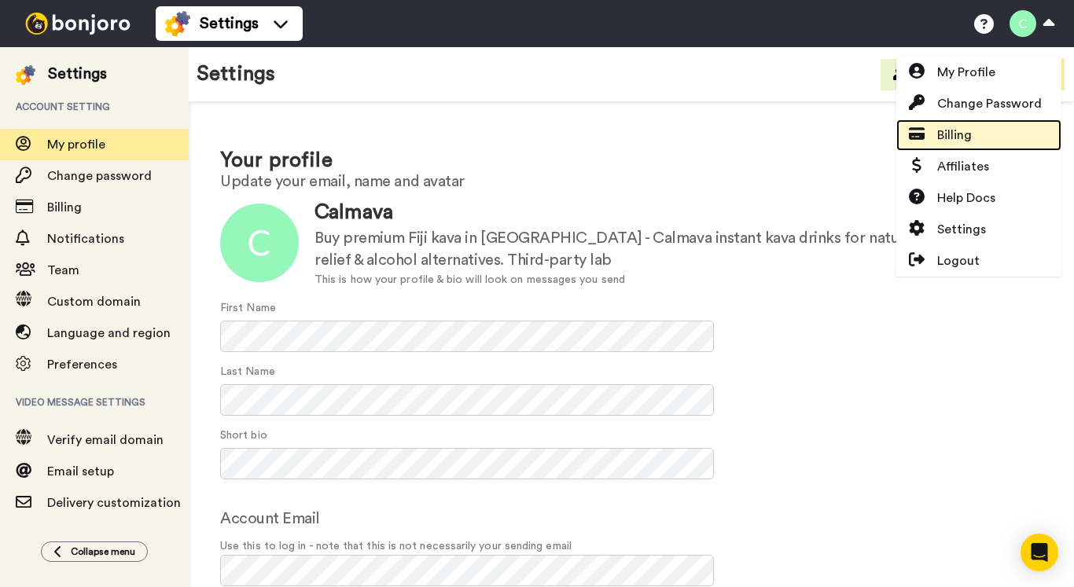
click at [978, 142] on link "Billing" at bounding box center [979, 135] width 165 height 31
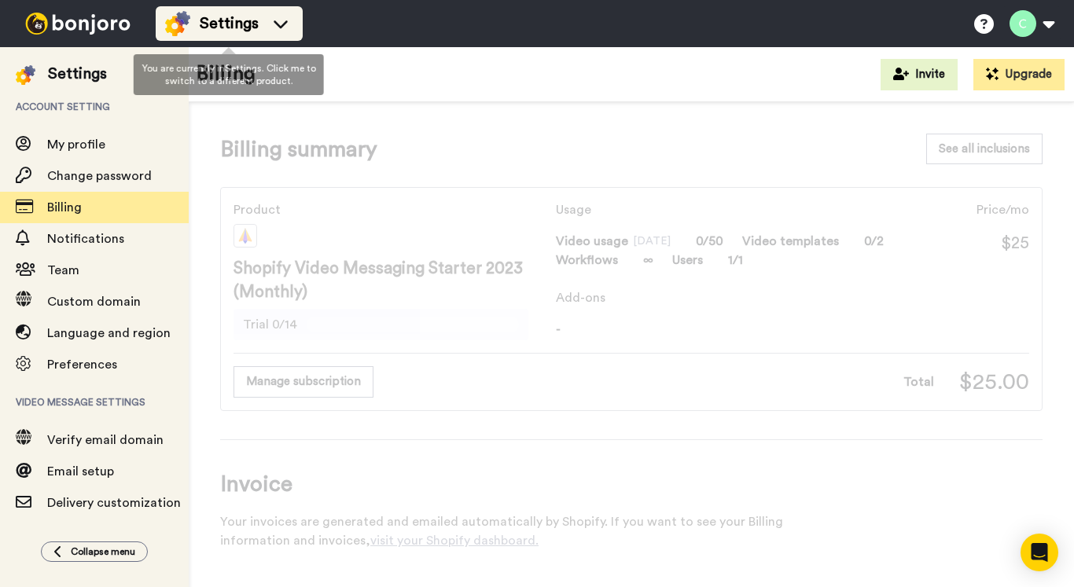
click at [263, 23] on div "Settings" at bounding box center [229, 23] width 128 height 25
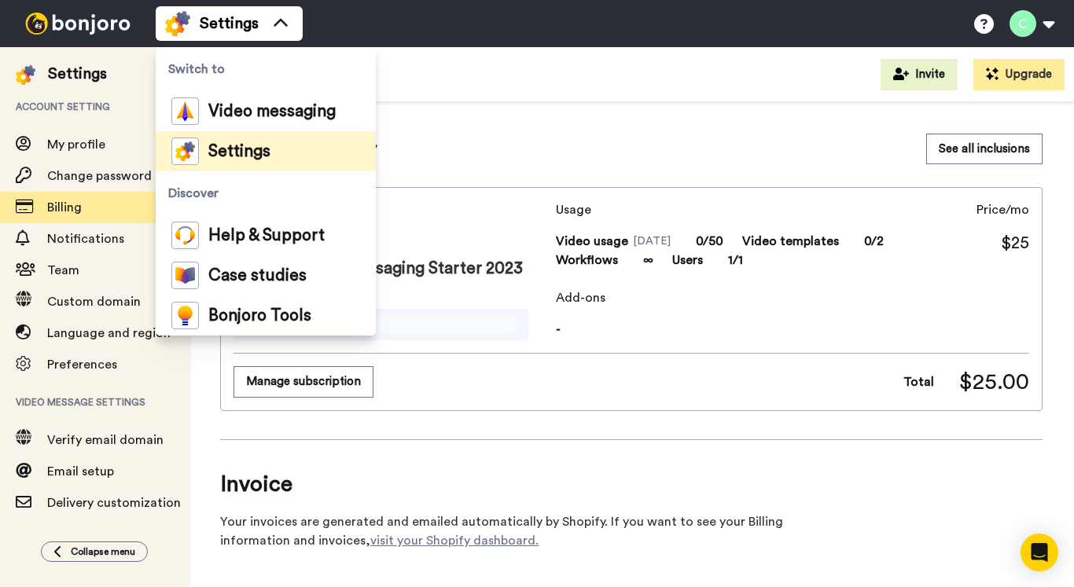
click at [209, 449] on div "Billing summary See all inclusions Product Shopify Video Messaging Starter 2023…" at bounding box center [632, 342] width 886 height 480
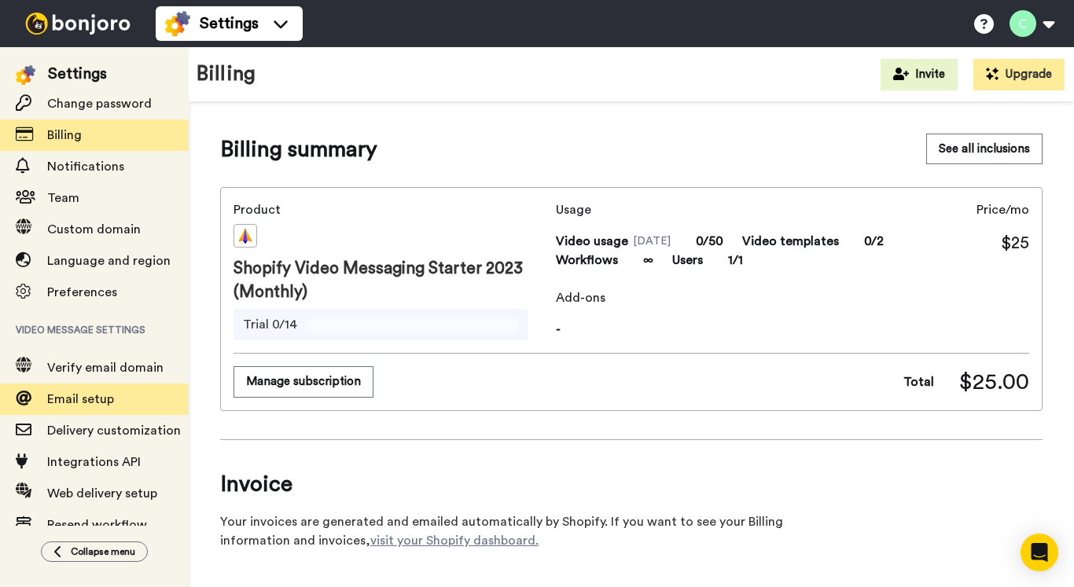
scroll to position [100, 0]
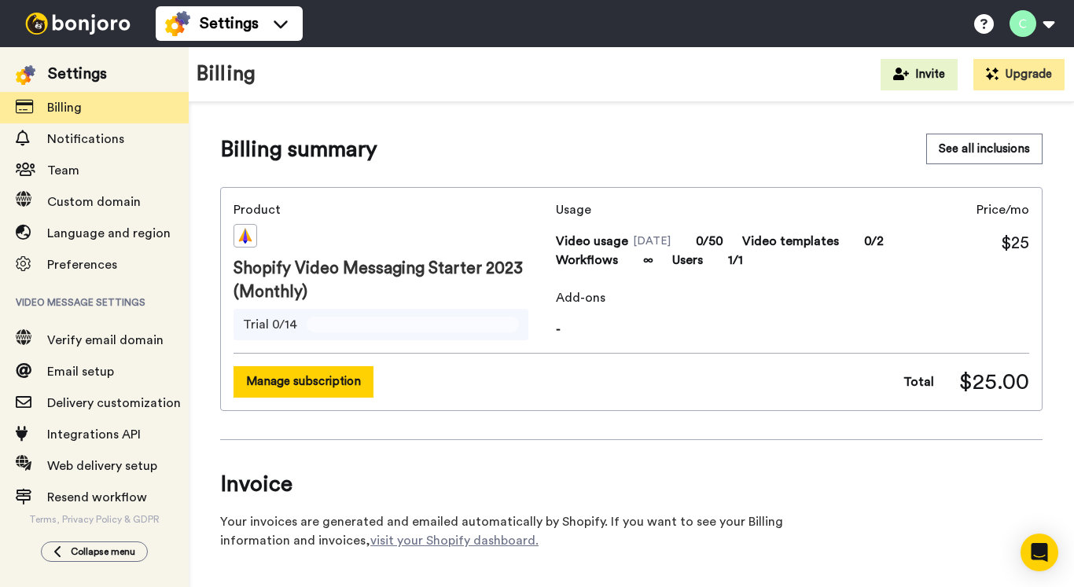
click at [330, 387] on button "Manage subscription" at bounding box center [304, 381] width 140 height 31
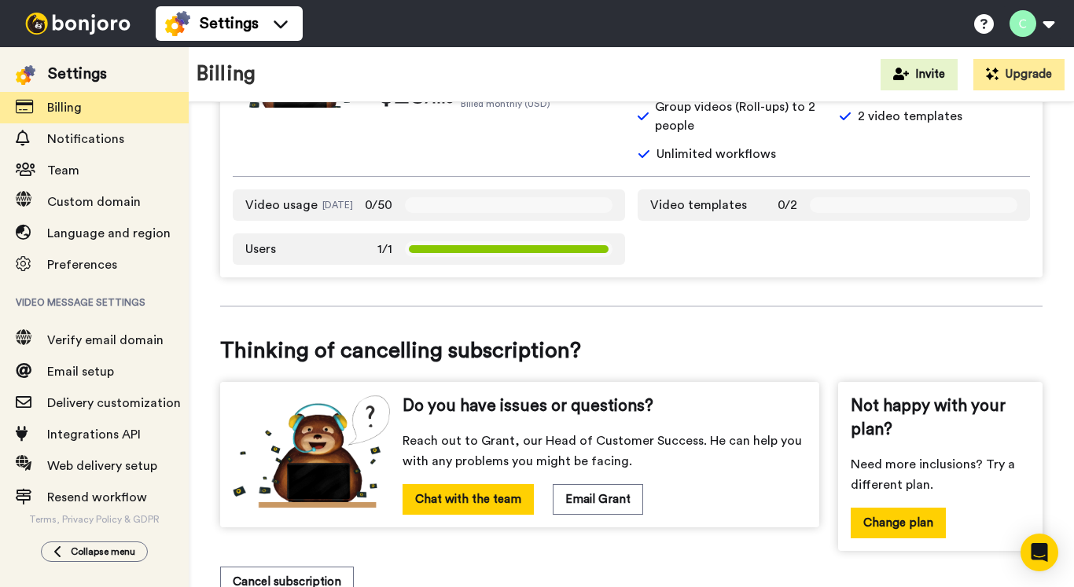
scroll to position [370, 0]
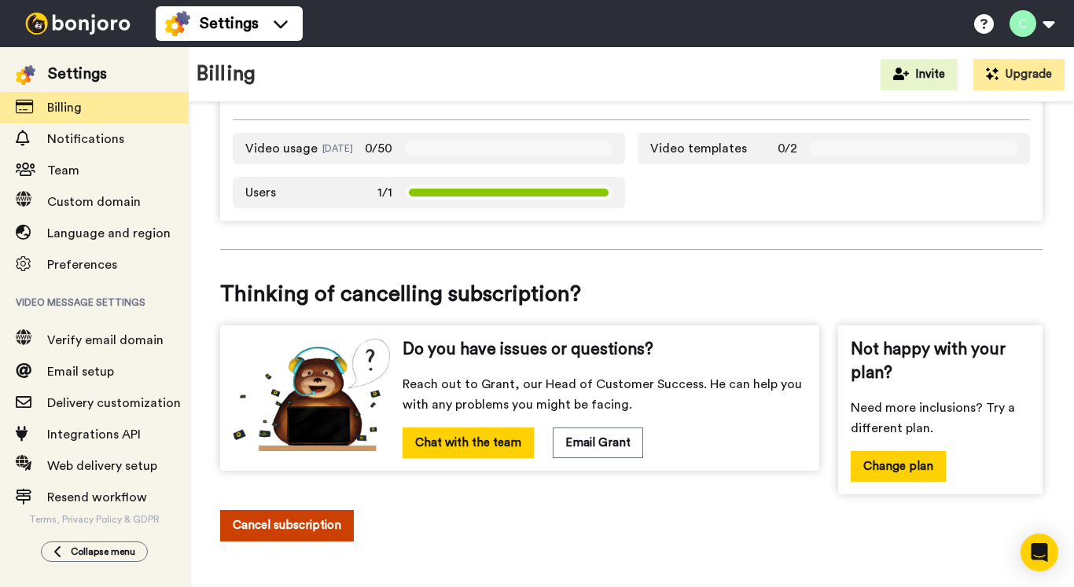
click at [304, 527] on button "Cancel subscription" at bounding box center [287, 525] width 134 height 31
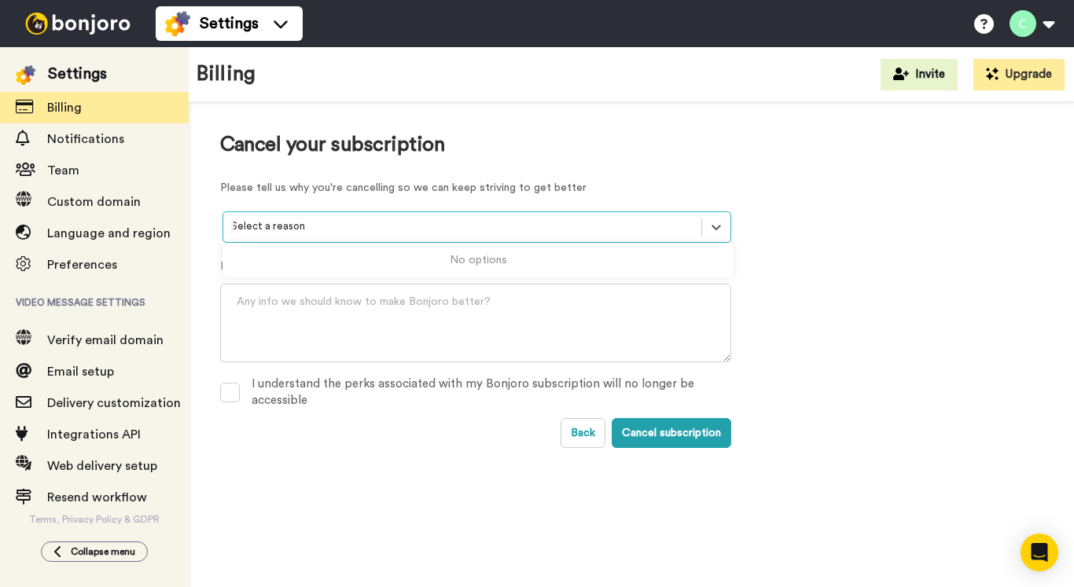
click at [369, 219] on div at bounding box center [462, 227] width 462 height 18
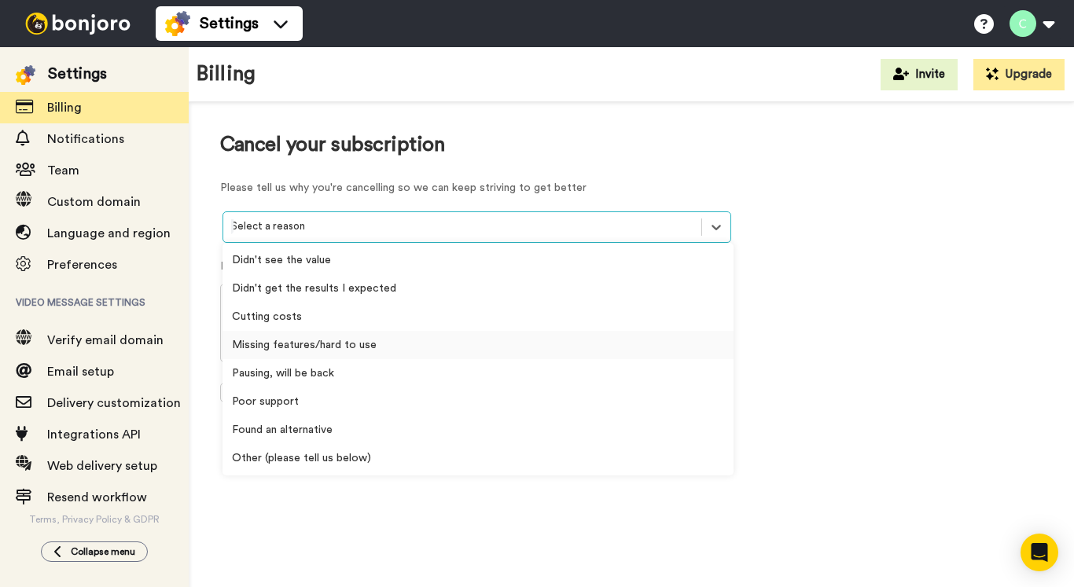
click at [359, 341] on div "Missing features/hard to use" at bounding box center [478, 345] width 511 height 28
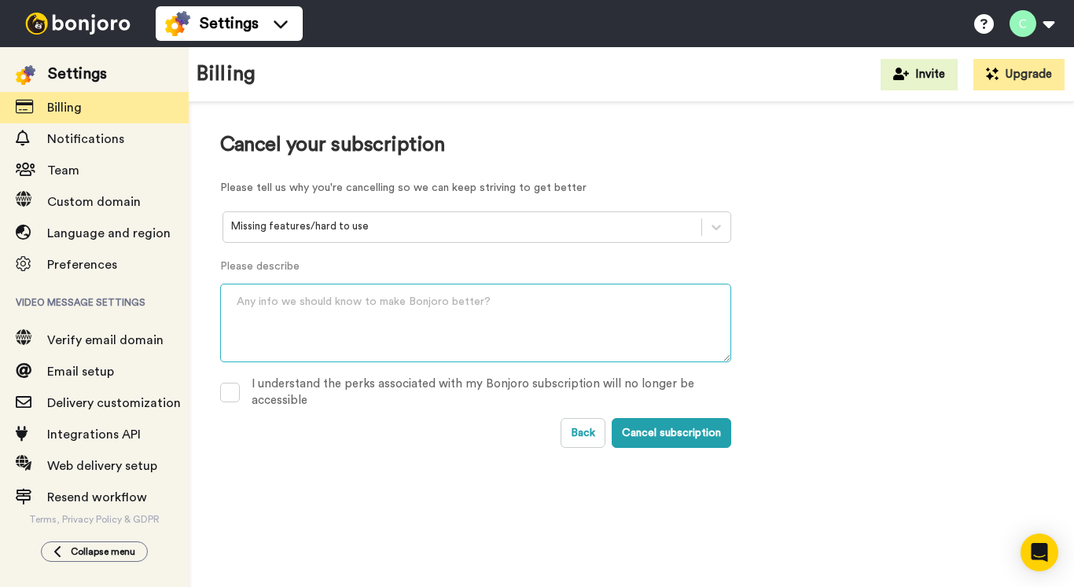
click at [355, 334] on textarea at bounding box center [475, 323] width 511 height 79
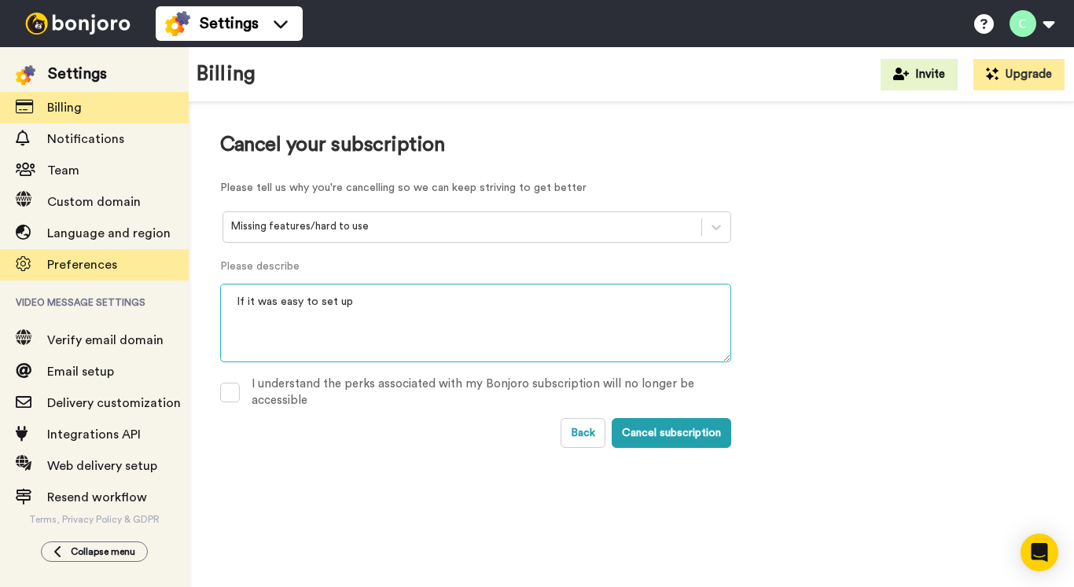
drag, startPoint x: 366, startPoint y: 305, endPoint x: 166, endPoint y: 280, distance: 202.1
click at [164, 282] on div "Settings Account setting My profile Change password Billing Notifications Team …" at bounding box center [537, 317] width 1074 height 540
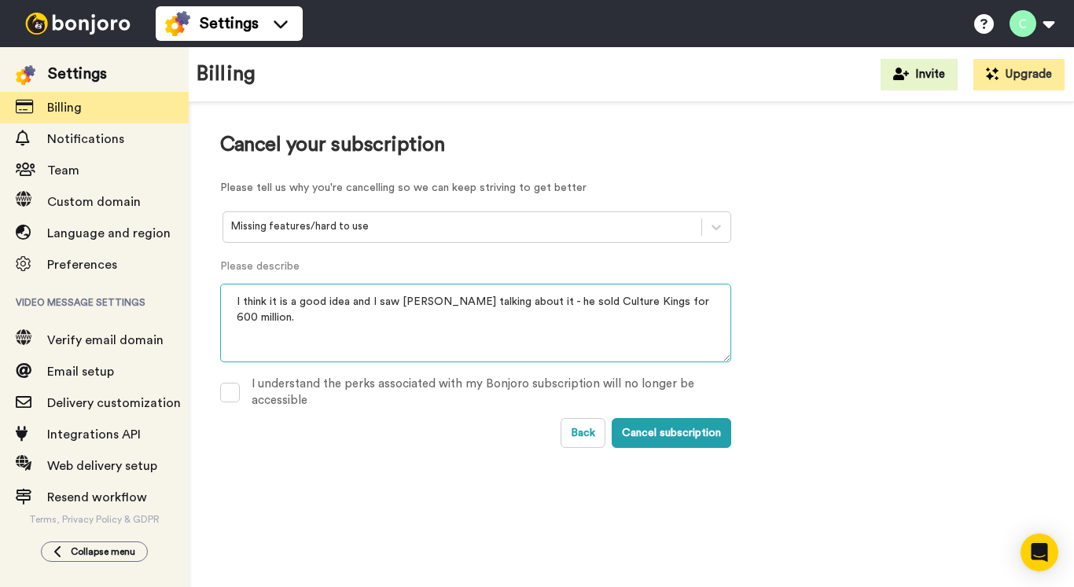
paste textarea "https://youtu.be/7i2ex5OREow?si=OqxDlf6-aTA900wM"
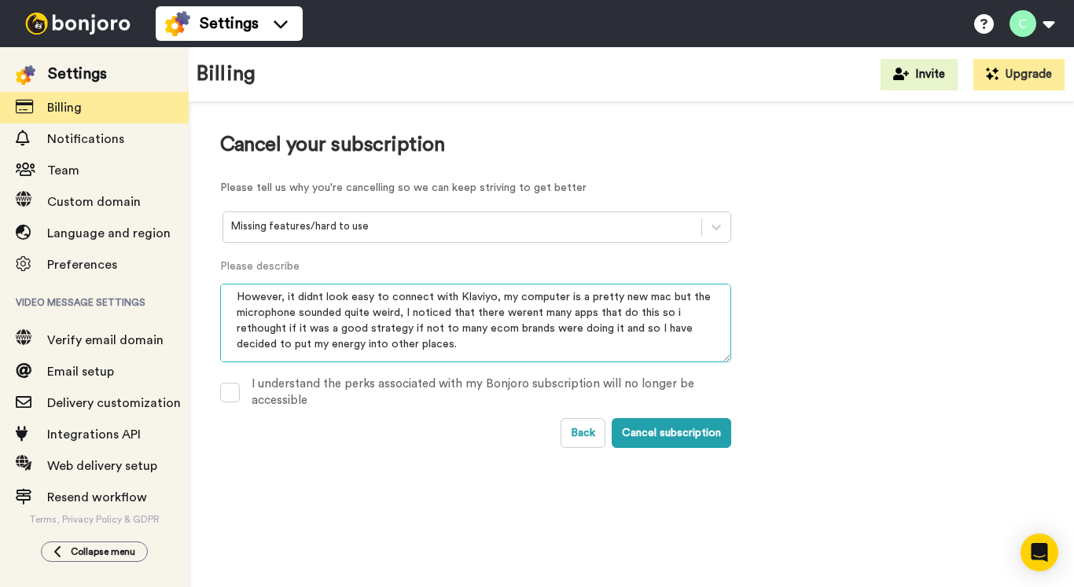
scroll to position [73, 0]
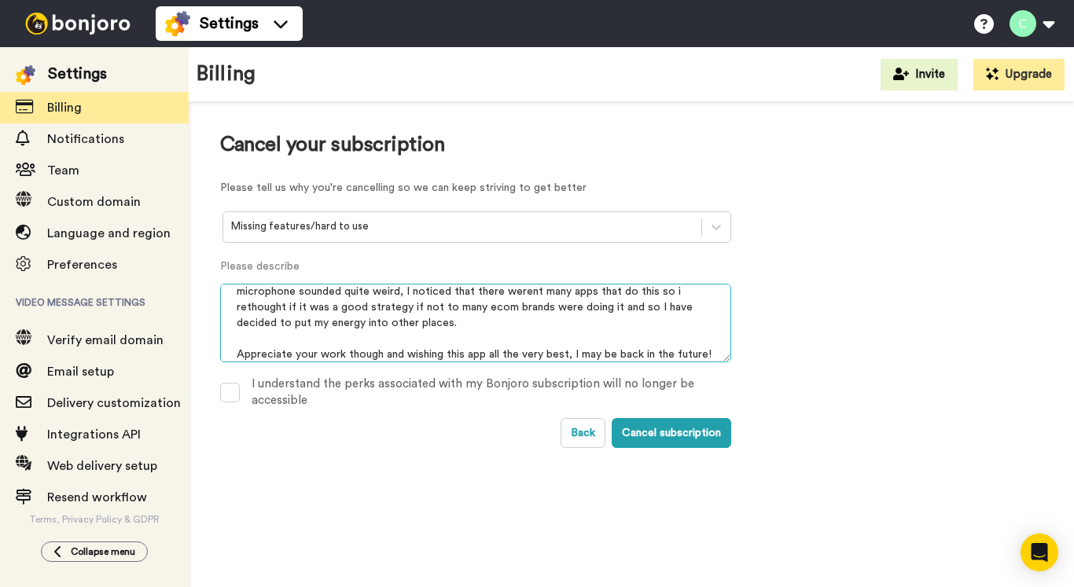
click at [720, 353] on textarea "I think it is a good idea and I saw Simon Beard talking about it - he sold Cult…" at bounding box center [475, 323] width 511 height 79
click at [714, 352] on textarea "I think it is a good idea and I saw Simon Beard talking about it - he sold Cult…" at bounding box center [475, 323] width 511 height 79
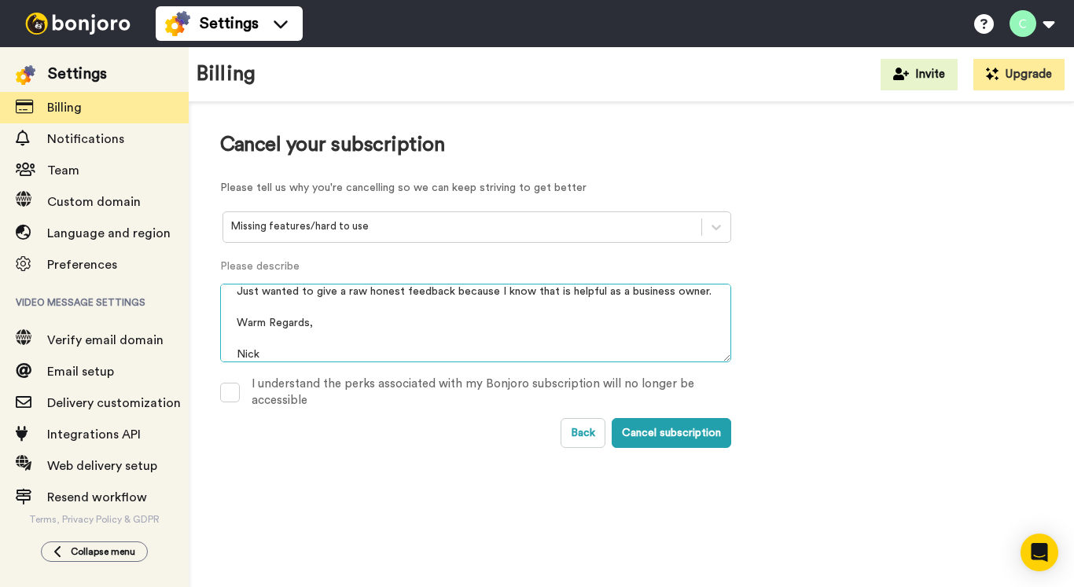
scroll to position [0, 0]
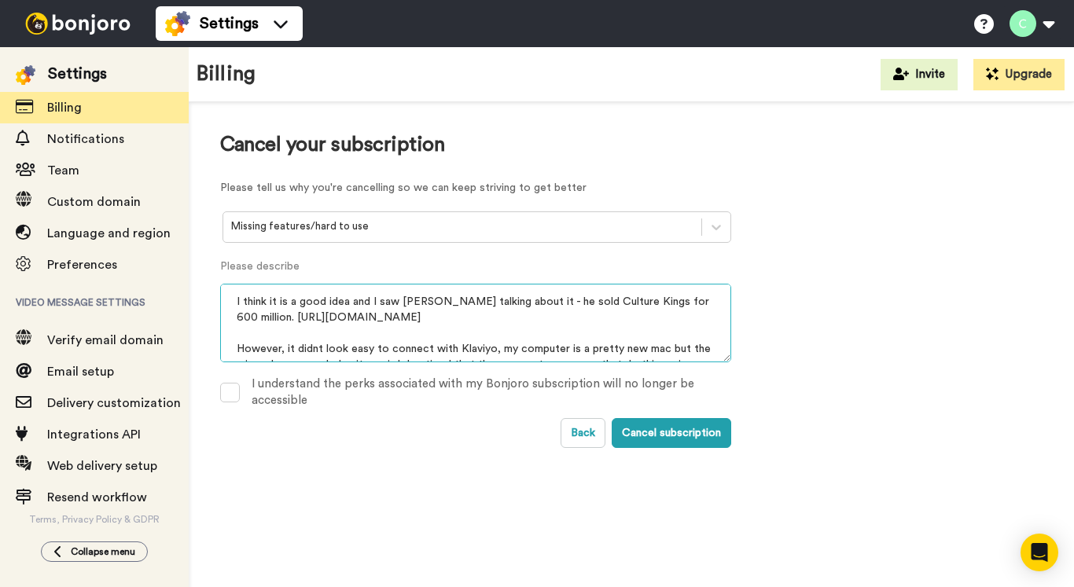
click at [234, 299] on textarea "I think it is a good idea and I saw Simon Beard talking about it - he sold Cult…" at bounding box center [475, 323] width 511 height 79
click at [246, 296] on textarea "I think it is a good idea and I saw Simon Beard talking about it - he sold Cult…" at bounding box center [475, 323] width 511 height 79
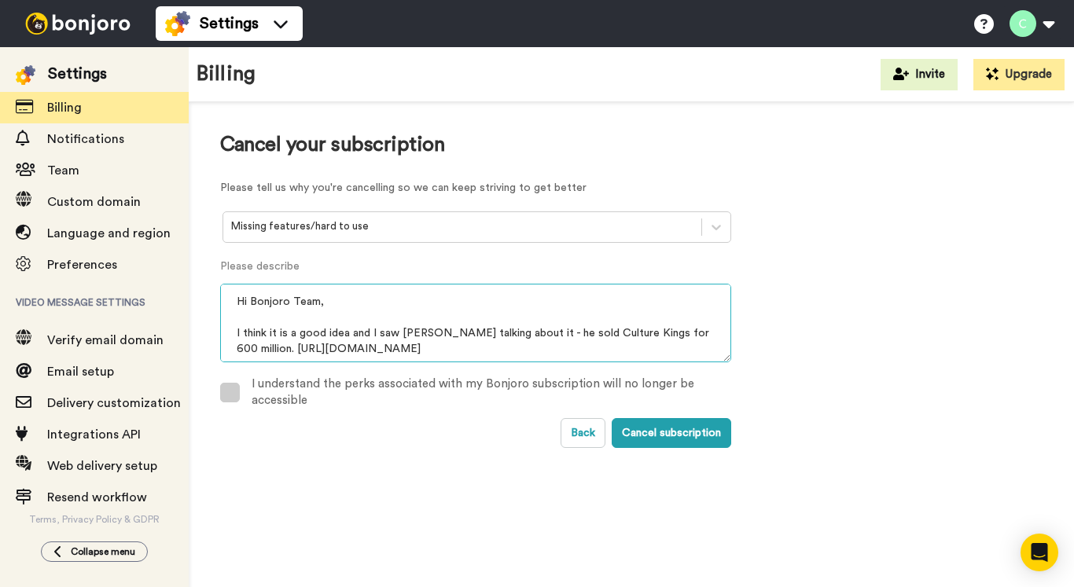
type textarea "Hi Bonjoro Team, I think it is a good idea and I saw Simon Beard talking about …"
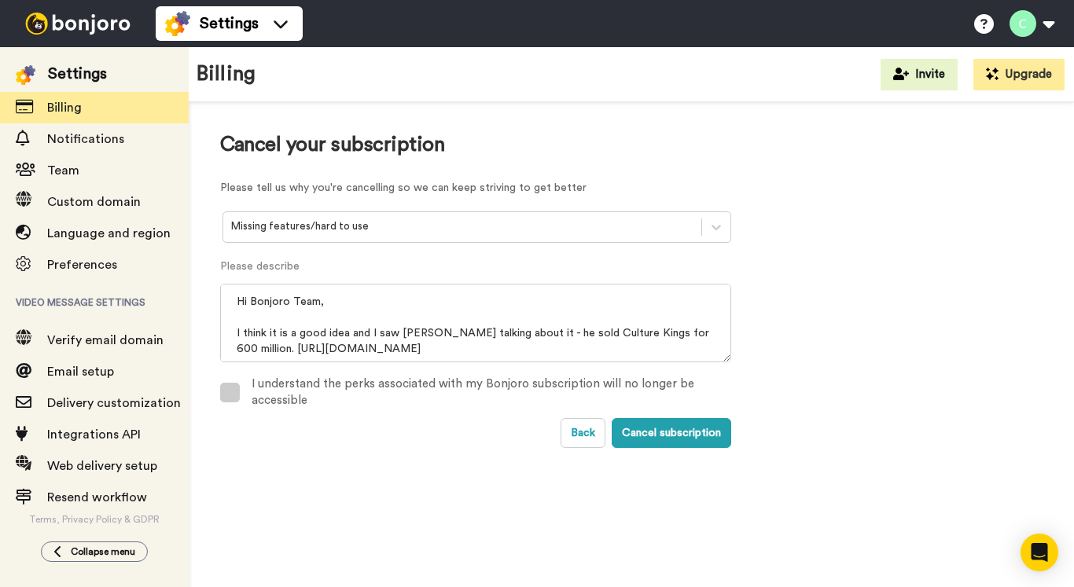
click at [234, 388] on span at bounding box center [230, 393] width 20 height 20
click at [690, 440] on button "Cancel subscription" at bounding box center [672, 433] width 120 height 30
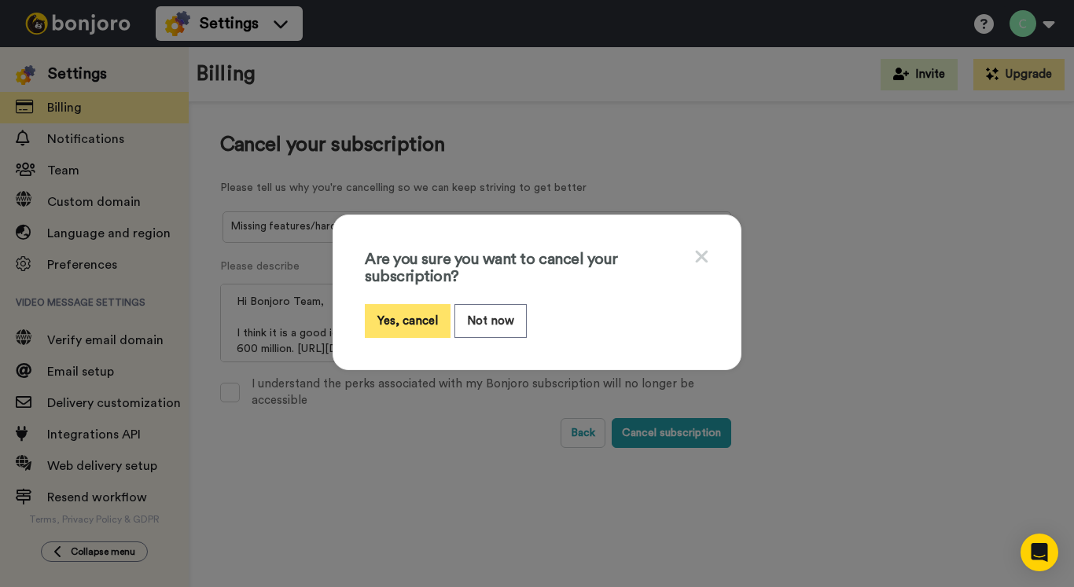
click at [409, 321] on button "Yes, cancel" at bounding box center [408, 321] width 86 height 34
